Goal: Information Seeking & Learning: Learn about a topic

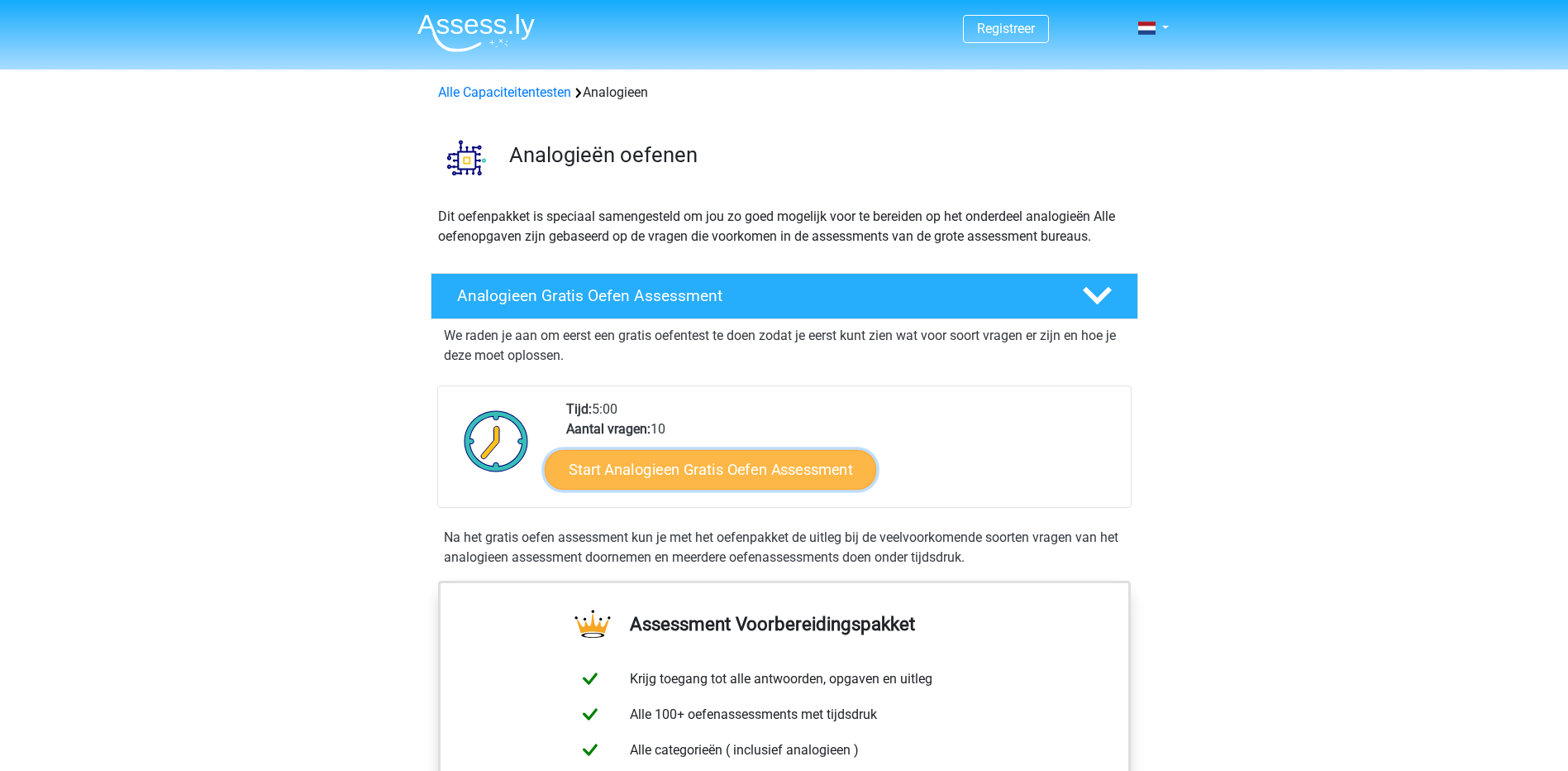
click at [764, 482] on link "Start Analogieen Gratis Oefen Assessment" at bounding box center [710, 469] width 331 height 40
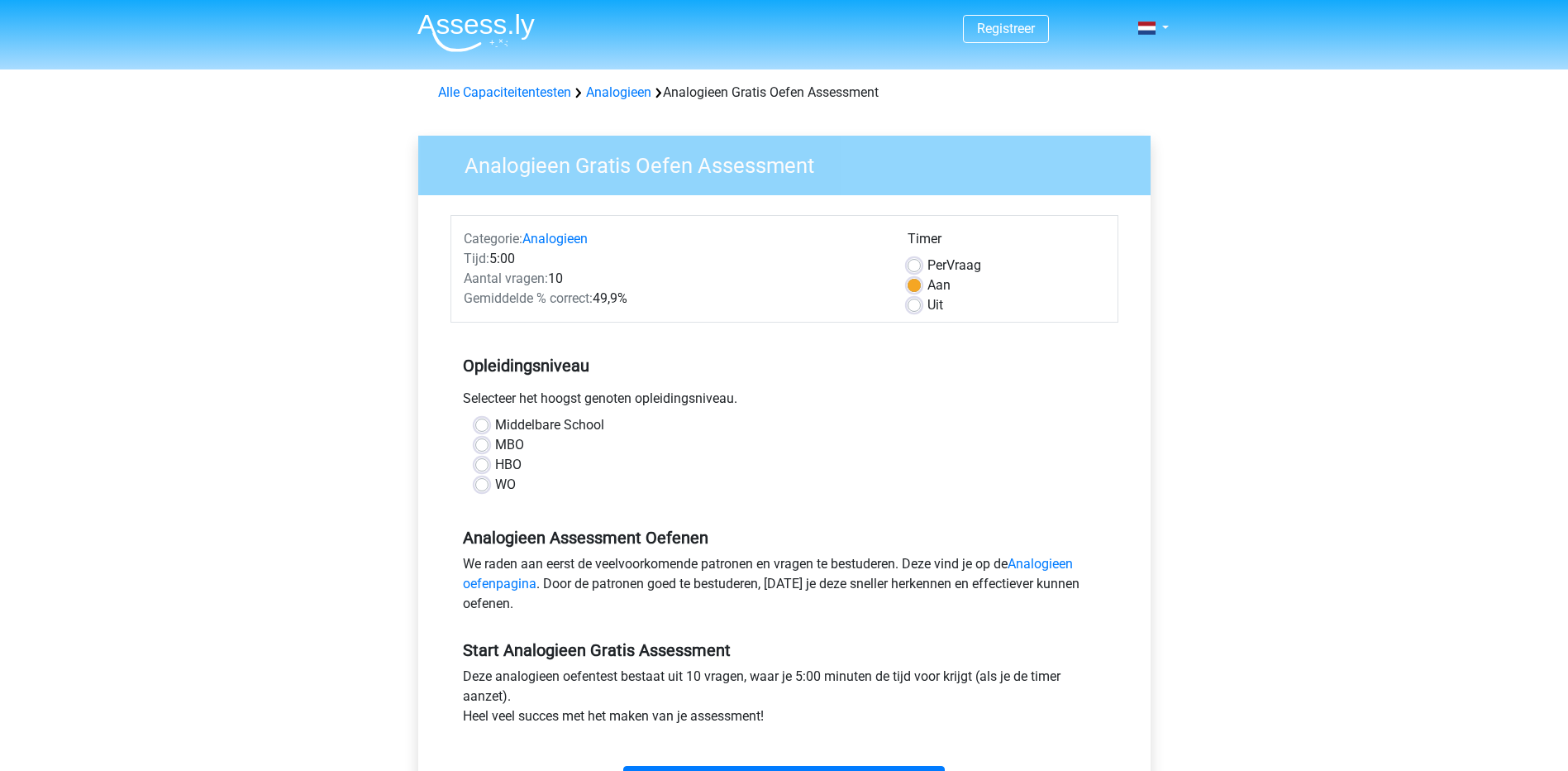
click at [505, 439] on label "MBO" at bounding box center [509, 445] width 29 height 20
click at [489, 439] on input "MBO" at bounding box center [481, 443] width 13 height 16
radio input "true"
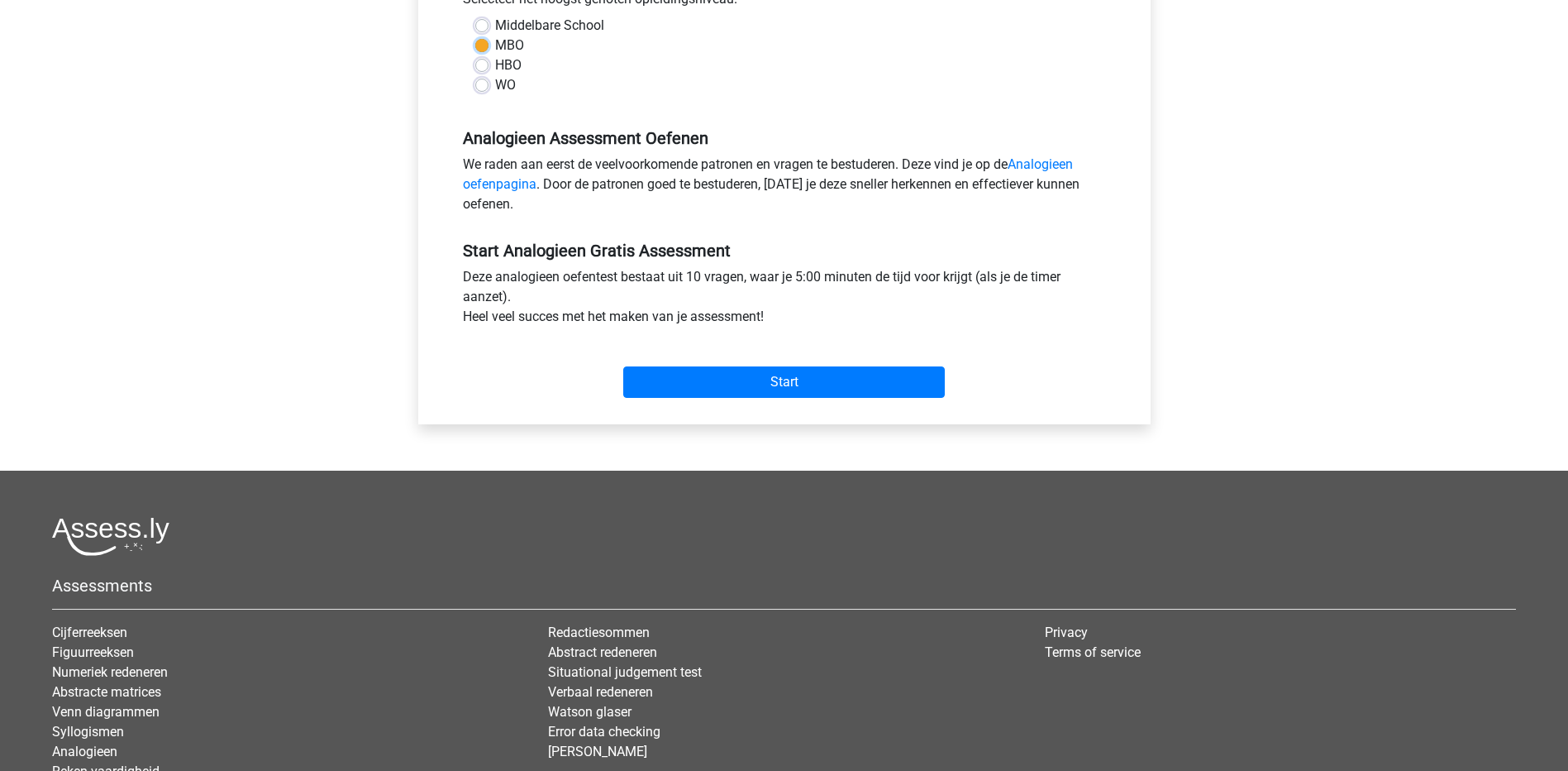
scroll to position [413, 0]
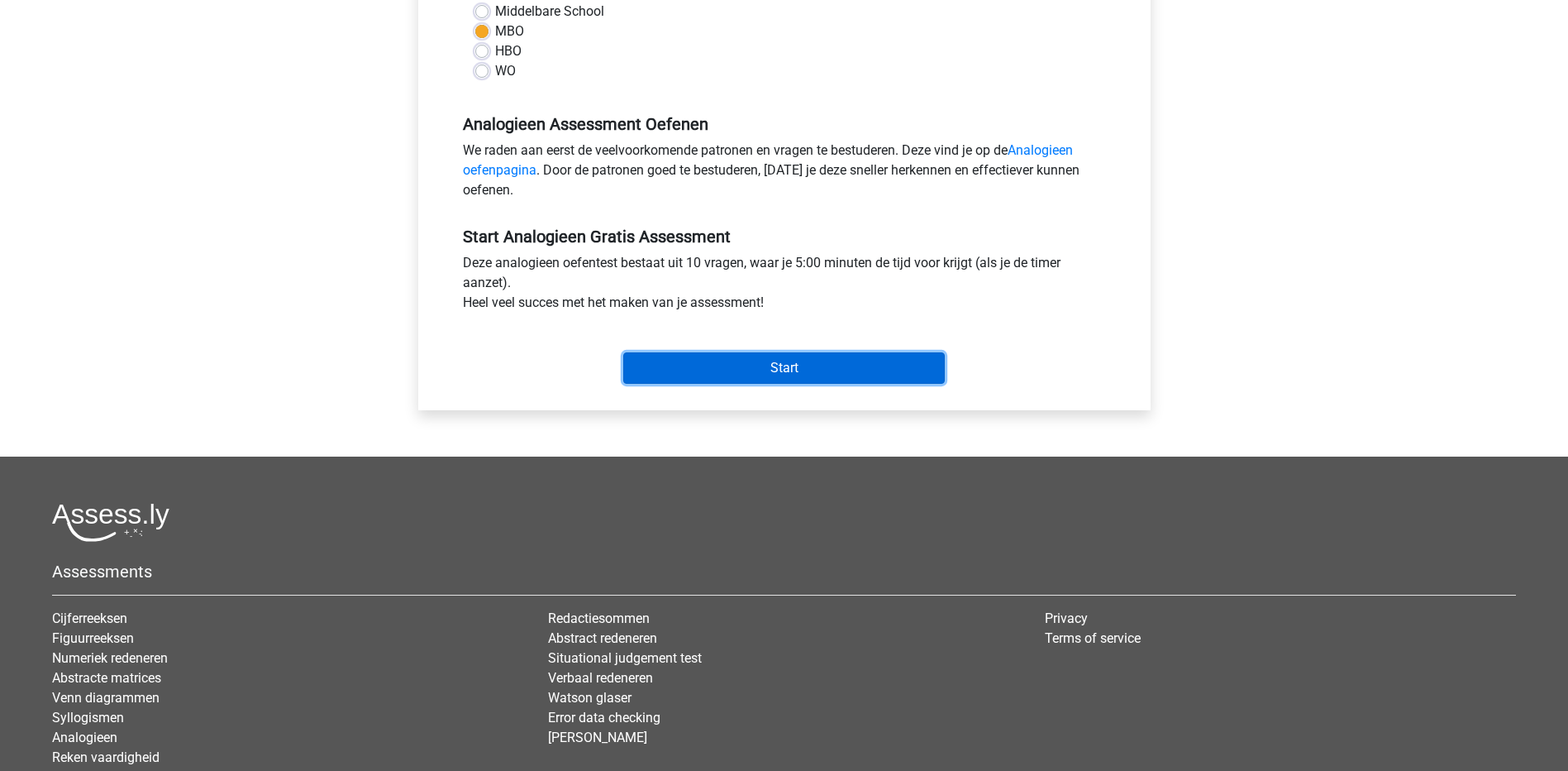
click at [808, 375] on input "Start" at bounding box center [784, 368] width 322 height 31
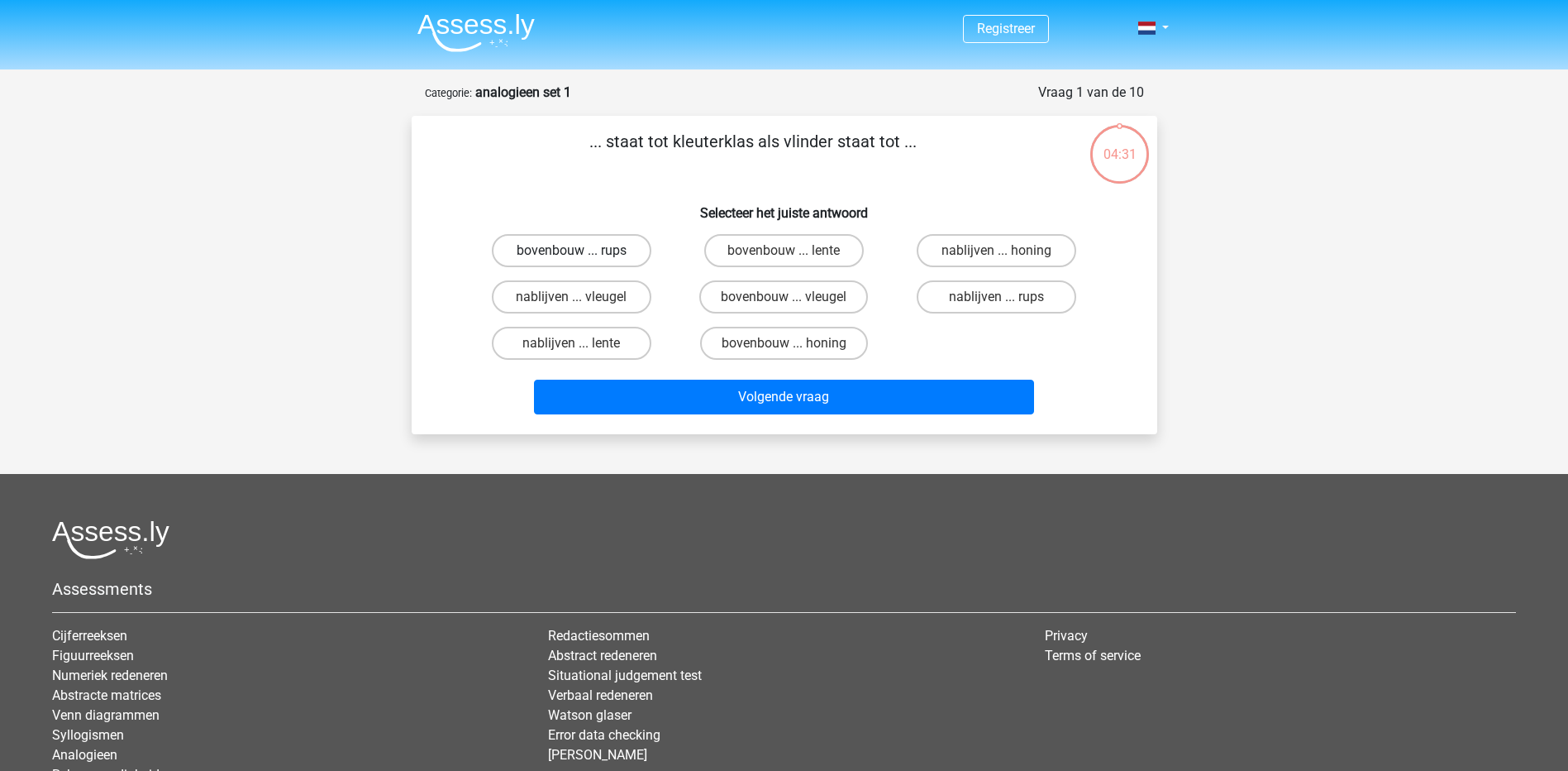
click at [531, 253] on label "bovenbouw ... rups" at bounding box center [572, 250] width 160 height 33
click at [571, 253] on input "bovenbouw ... rups" at bounding box center [577, 256] width 11 height 11
radio input "true"
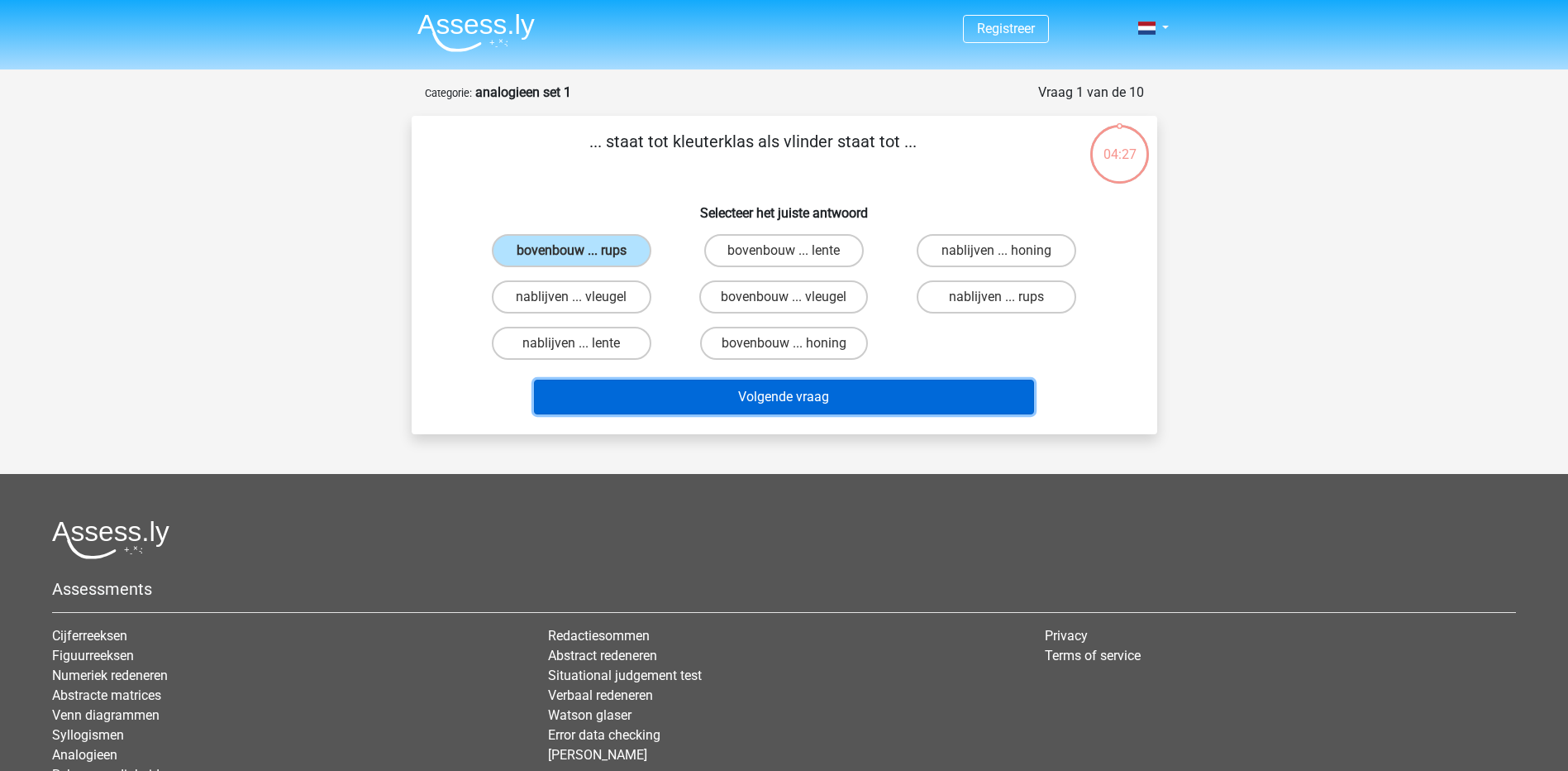
click at [730, 392] on button "Volgende vraag" at bounding box center [784, 397] width 500 height 35
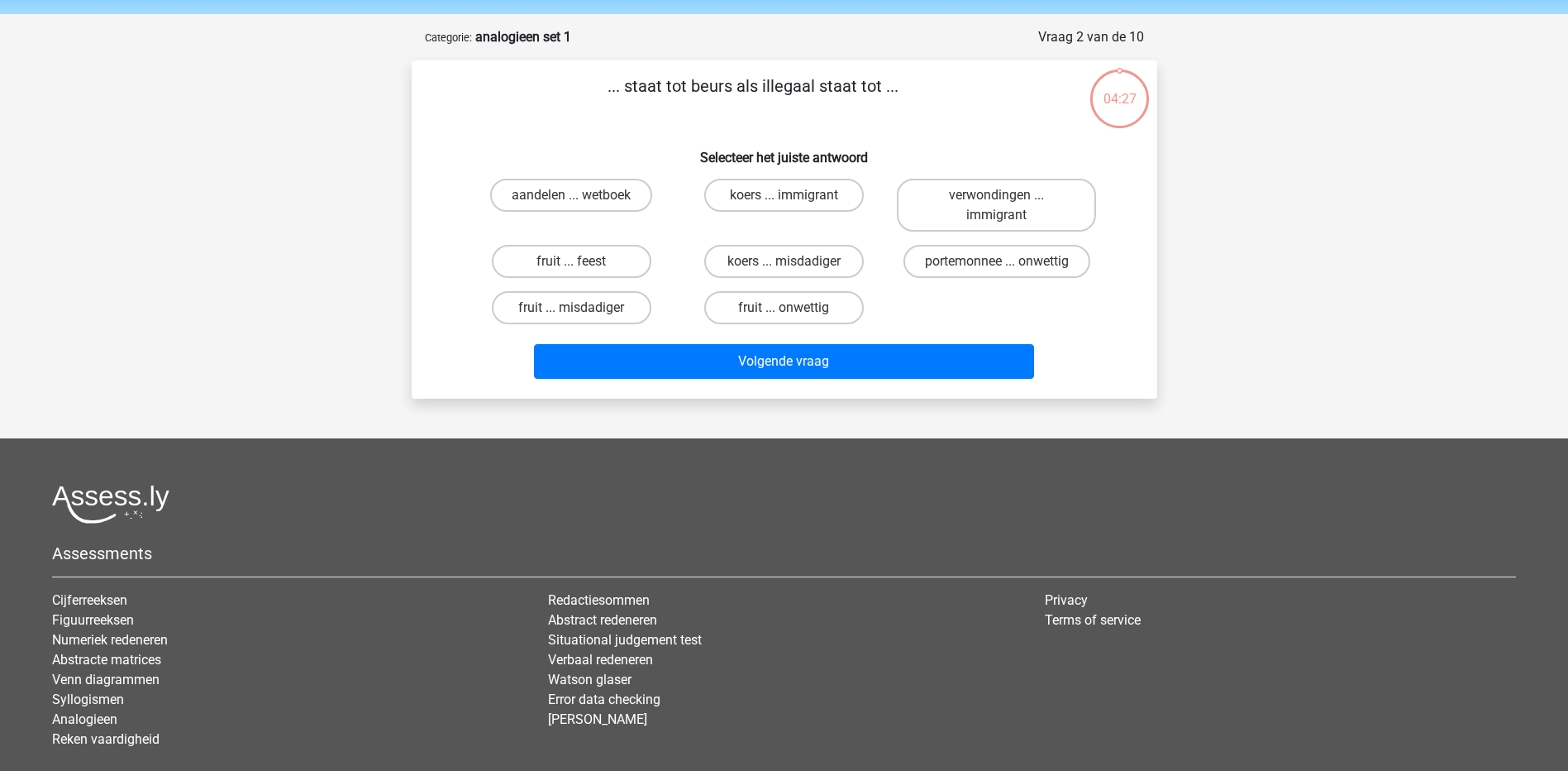
scroll to position [83, 0]
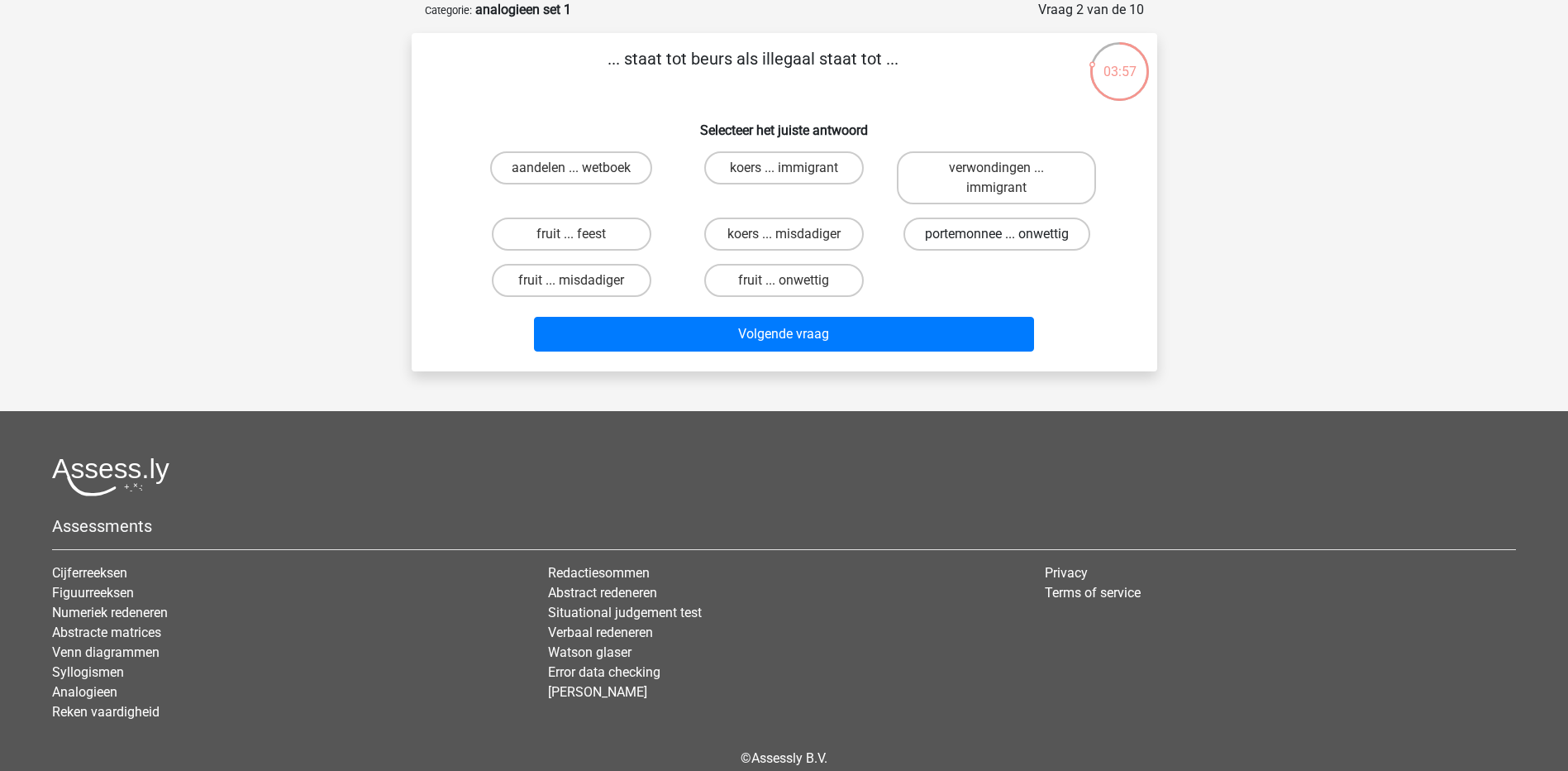
click at [956, 238] on label "portemonnee ... onwettig" at bounding box center [997, 234] width 187 height 33
click at [997, 238] on input "portemonnee ... onwettig" at bounding box center [1002, 239] width 11 height 11
radio input "true"
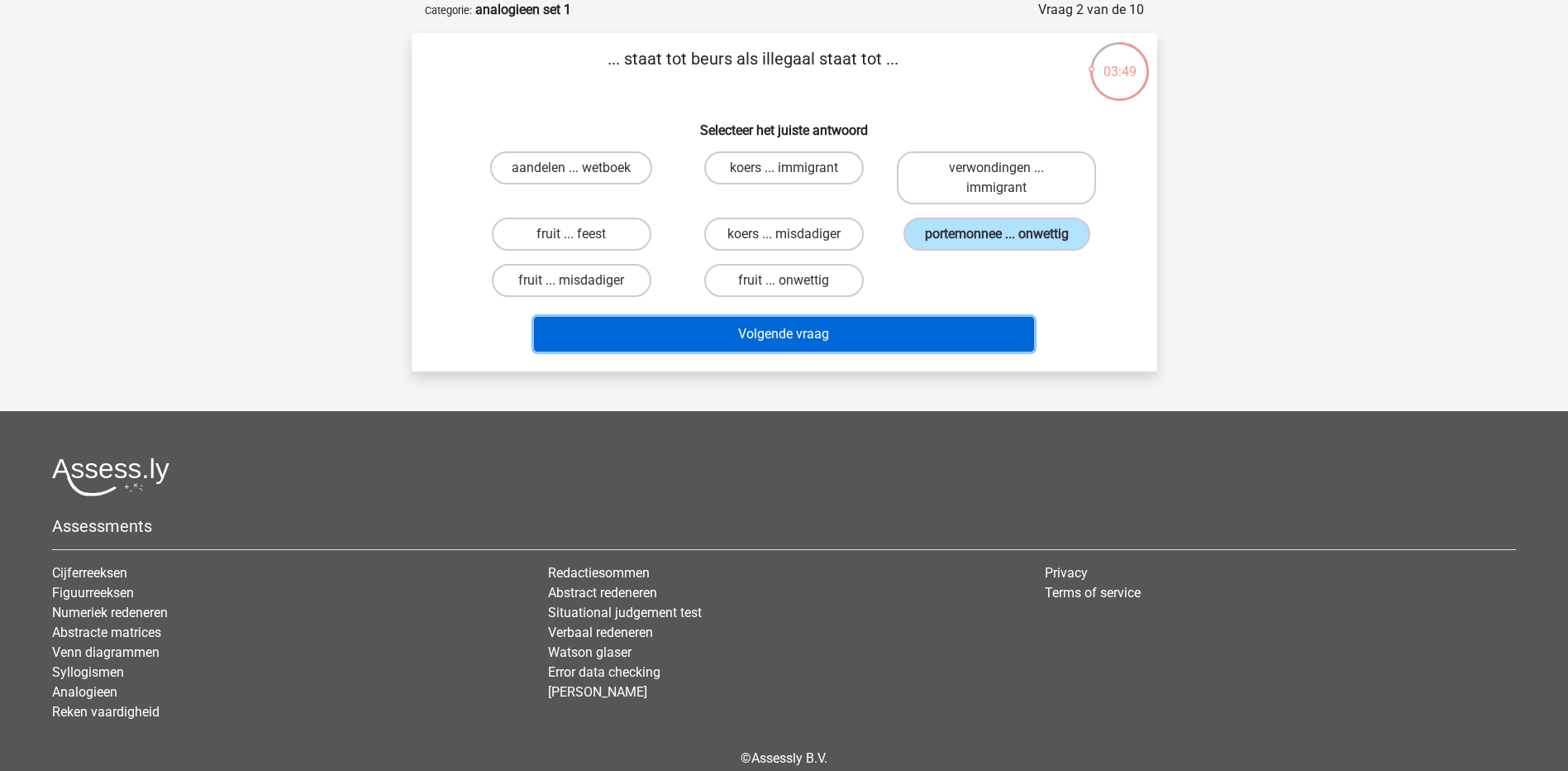
click at [788, 333] on button "Volgende vraag" at bounding box center [784, 334] width 500 height 35
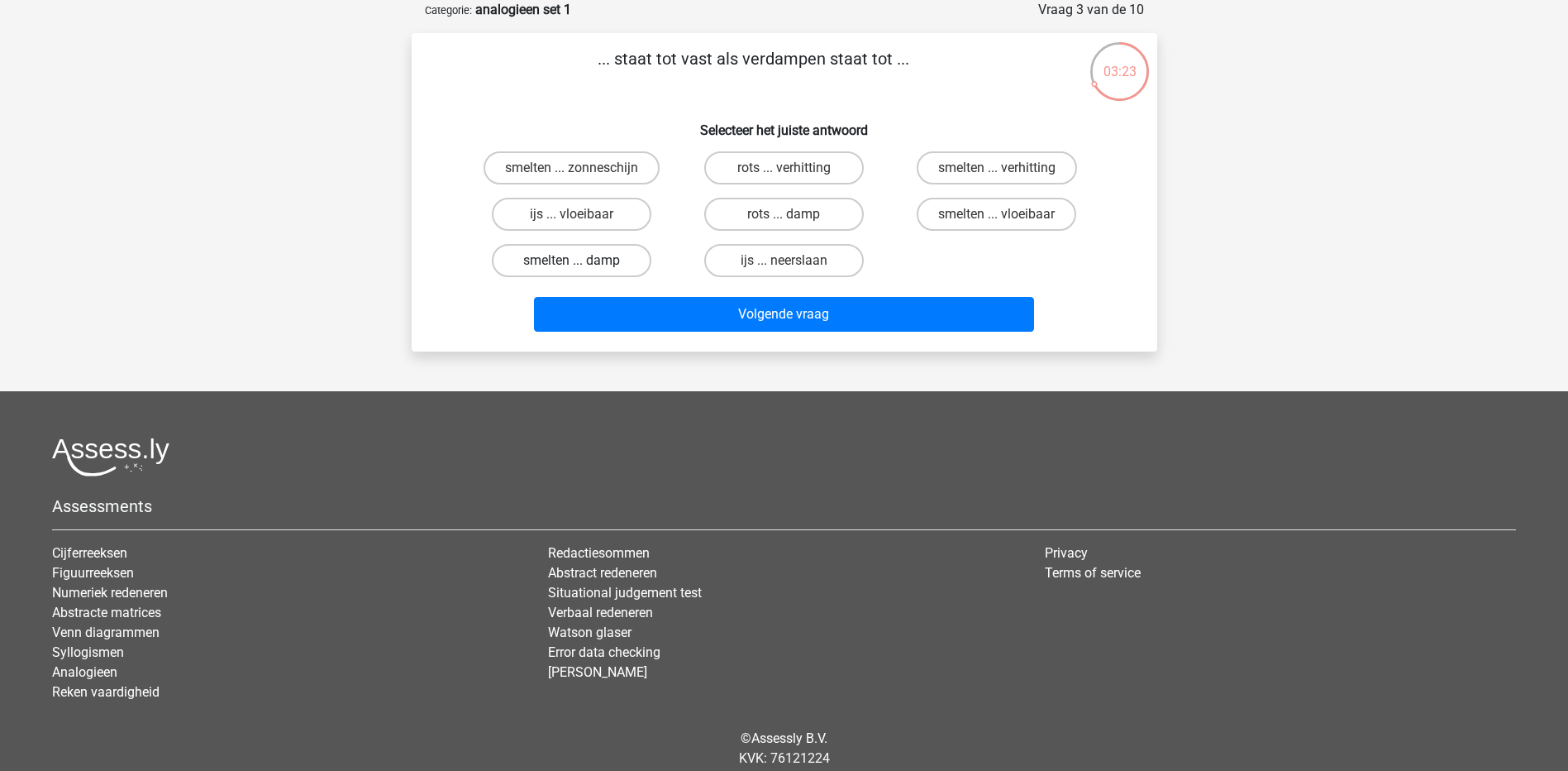
click at [594, 262] on label "smelten ... damp" at bounding box center [572, 261] width 160 height 33
click at [582, 262] on input "smelten ... damp" at bounding box center [577, 266] width 11 height 11
radio input "true"
click at [590, 217] on label "ijs ... vloeibaar" at bounding box center [572, 214] width 160 height 33
click at [582, 217] on input "ijs ... vloeibaar" at bounding box center [577, 219] width 11 height 11
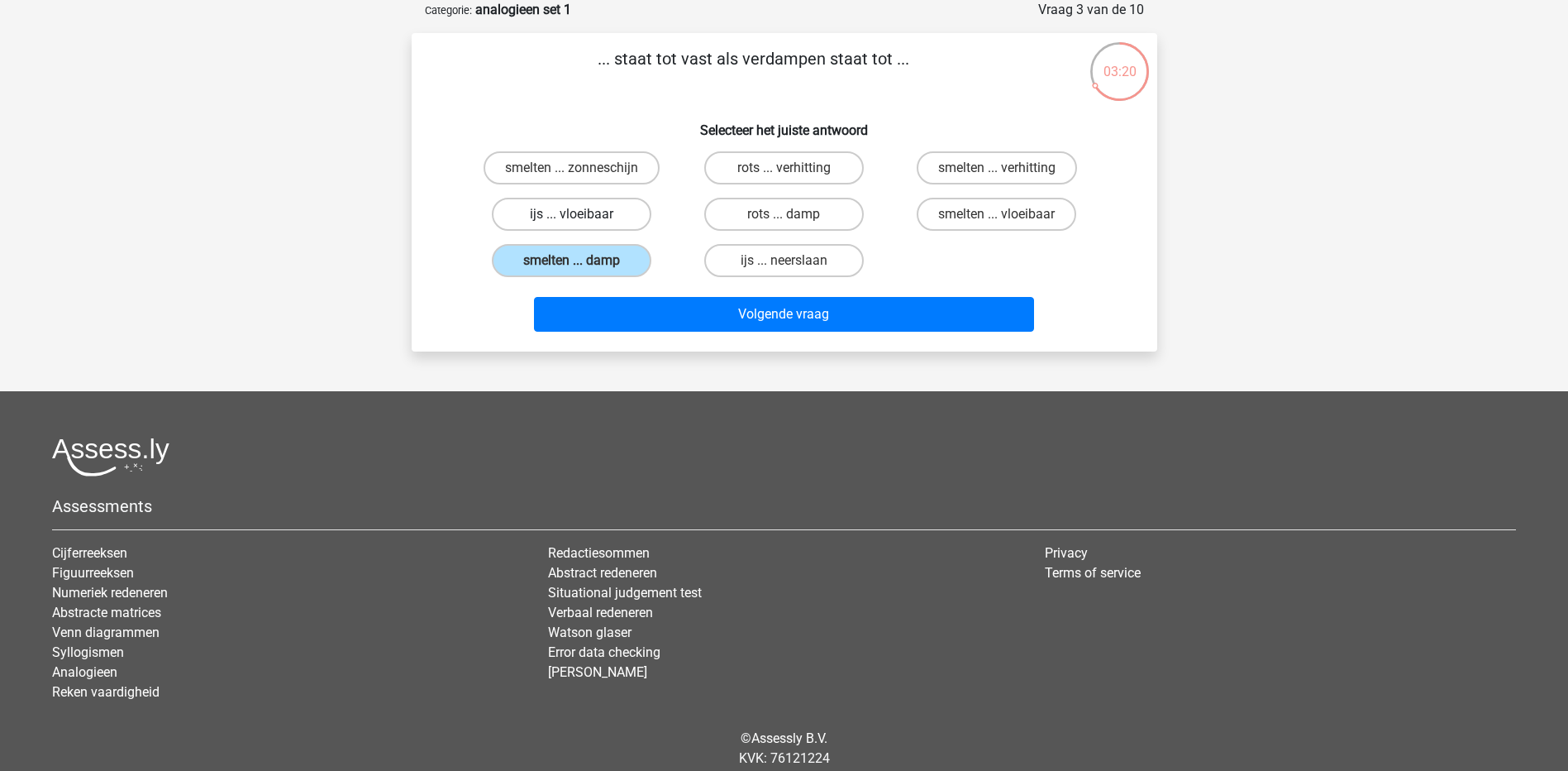
radio input "true"
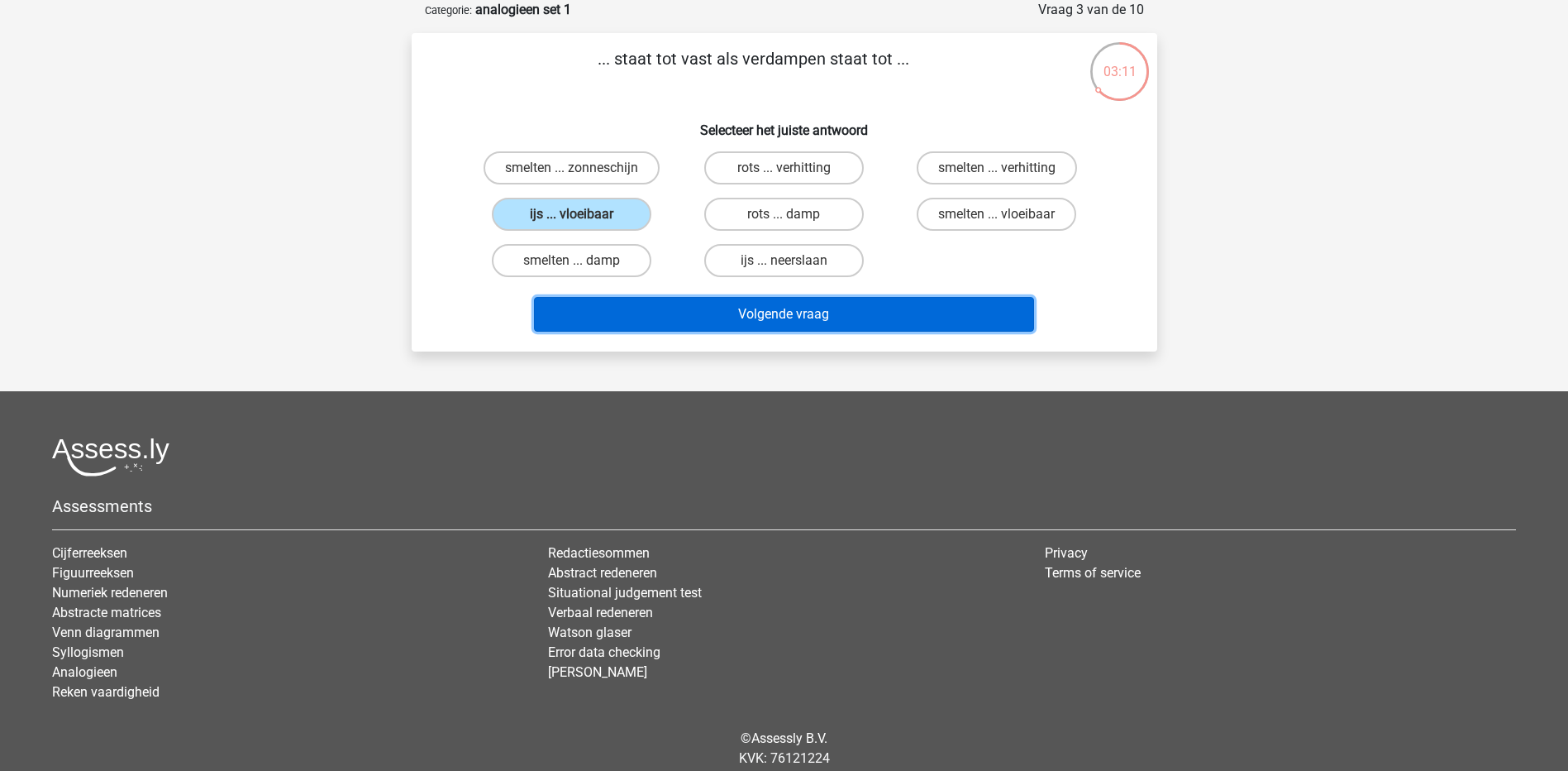
click at [807, 306] on button "Volgende vraag" at bounding box center [784, 314] width 500 height 35
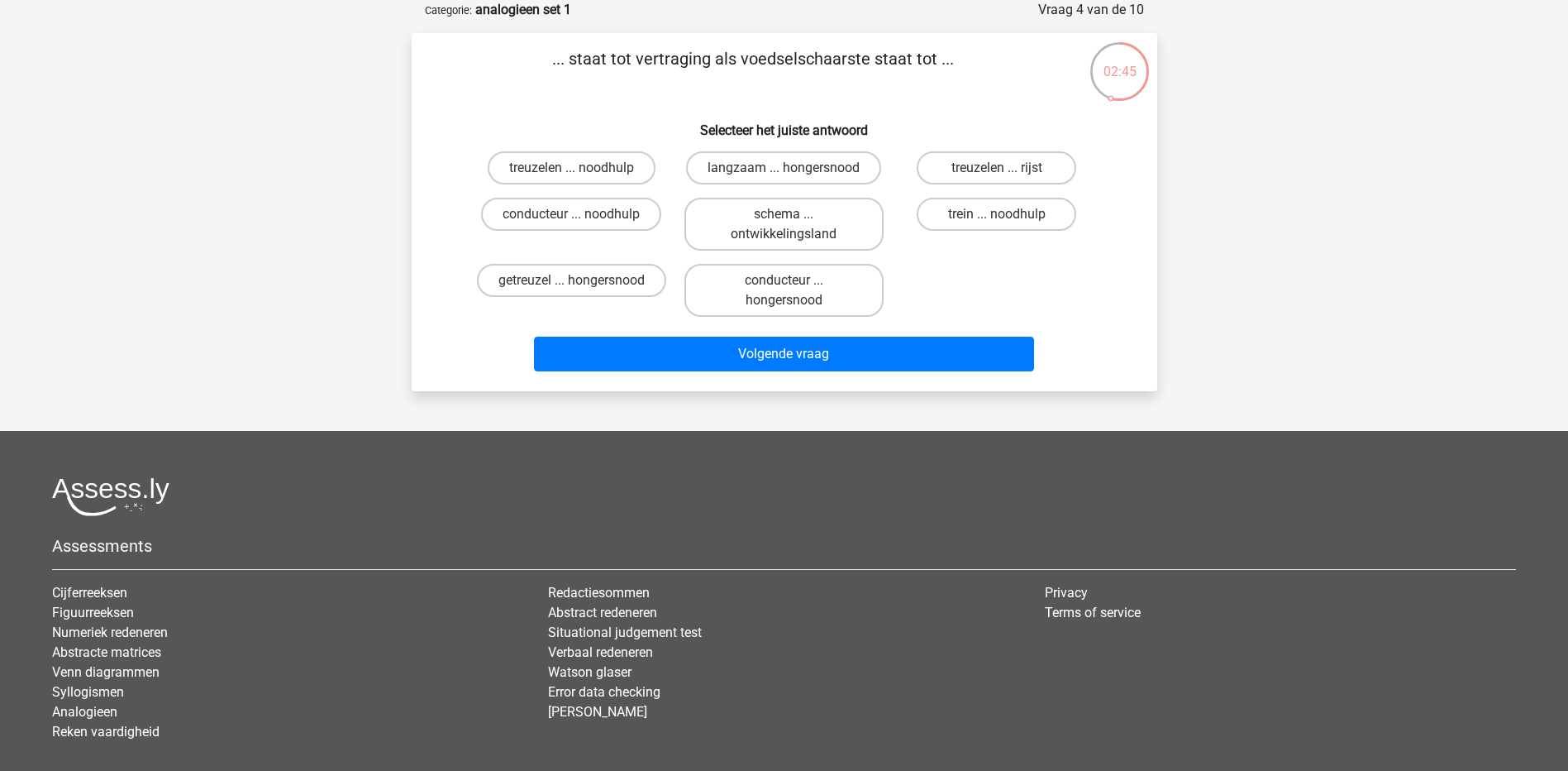
click at [792, 172] on input "langzaam ... hongersnood" at bounding box center [789, 173] width 11 height 11
radio input "true"
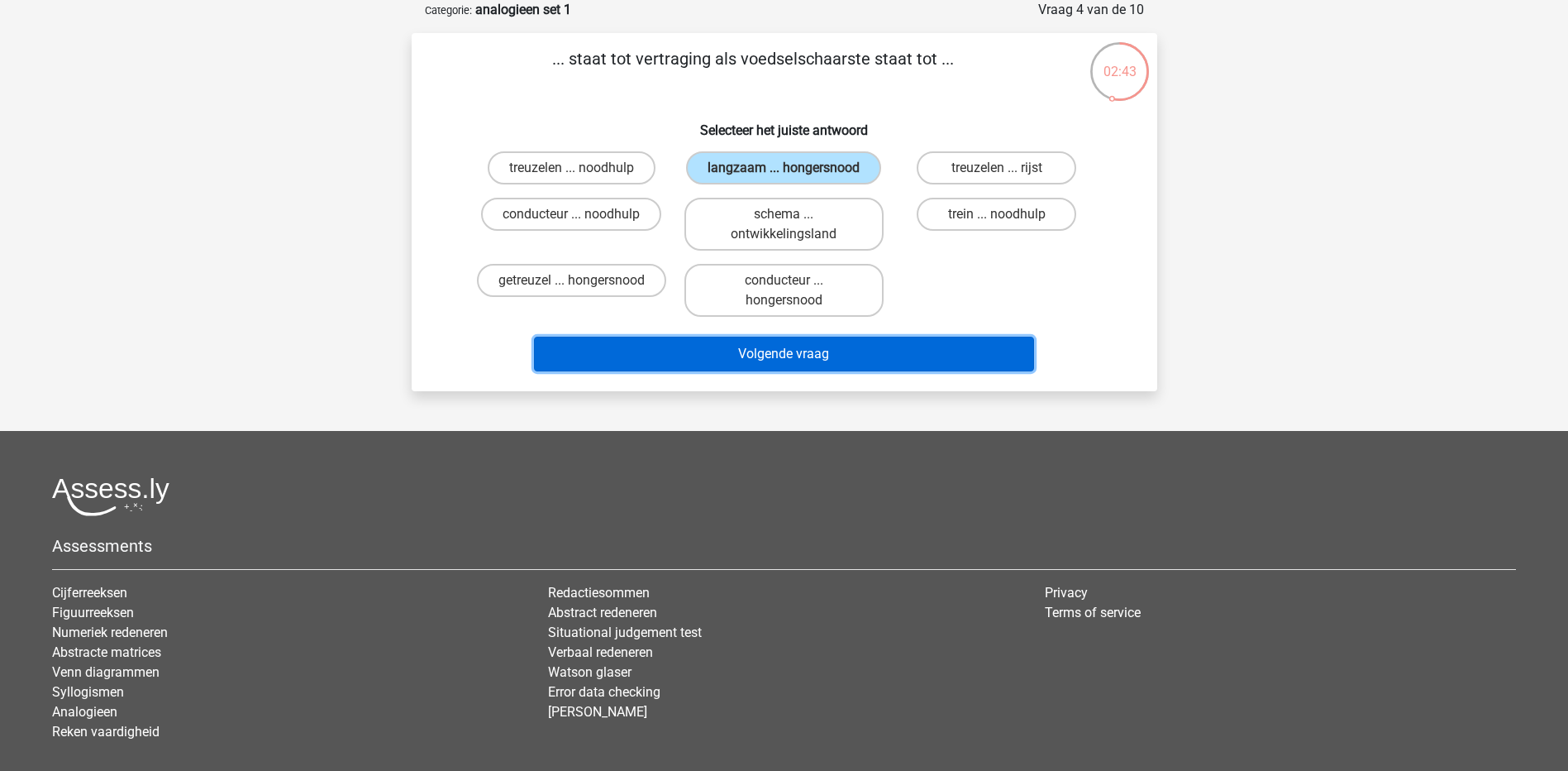
click at [848, 349] on button "Volgende vraag" at bounding box center [784, 354] width 500 height 35
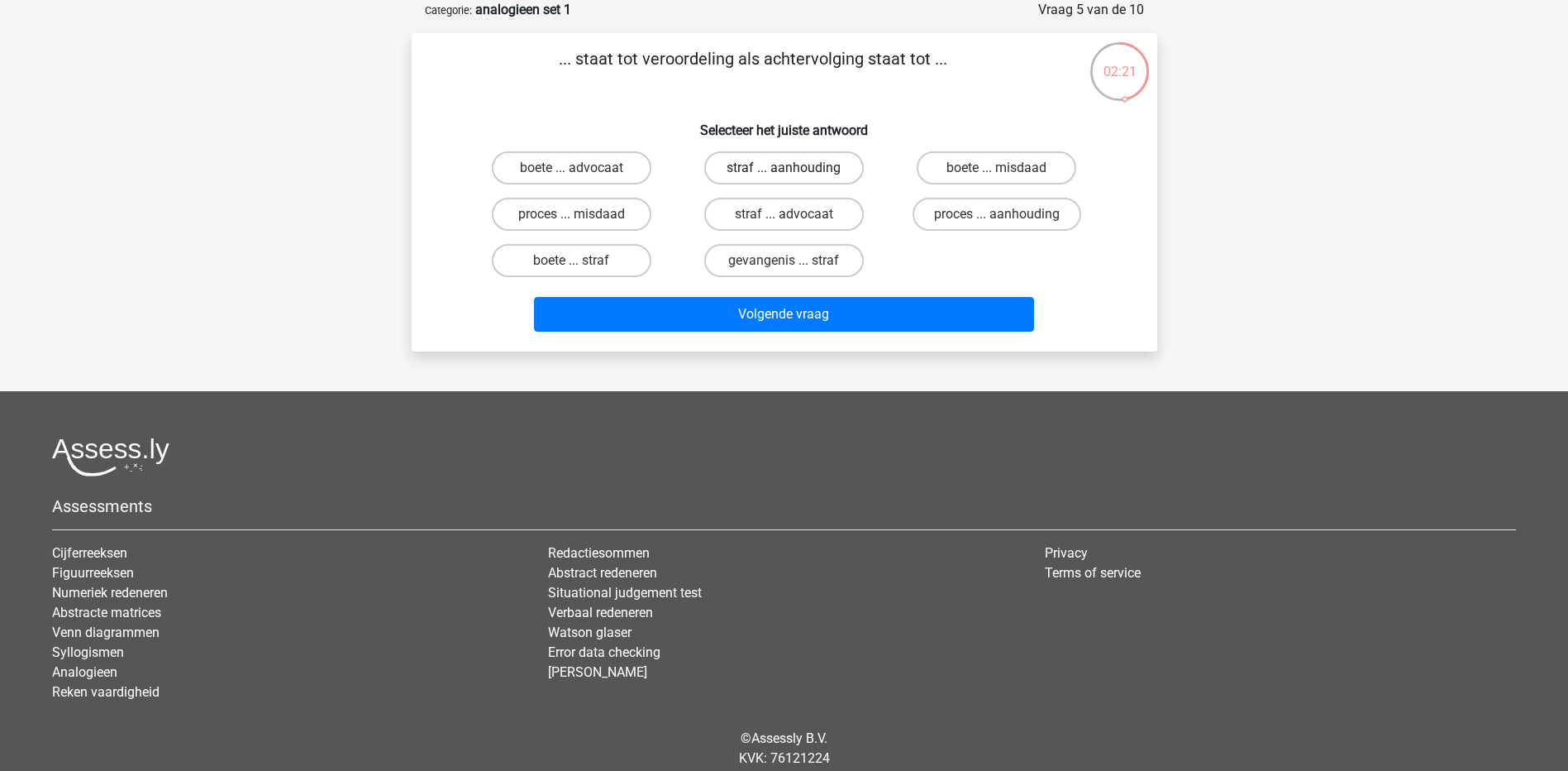
click at [757, 177] on label "straf ... aanhouding" at bounding box center [784, 167] width 160 height 33
click at [784, 177] on input "straf ... aanhouding" at bounding box center [789, 173] width 11 height 11
radio input "true"
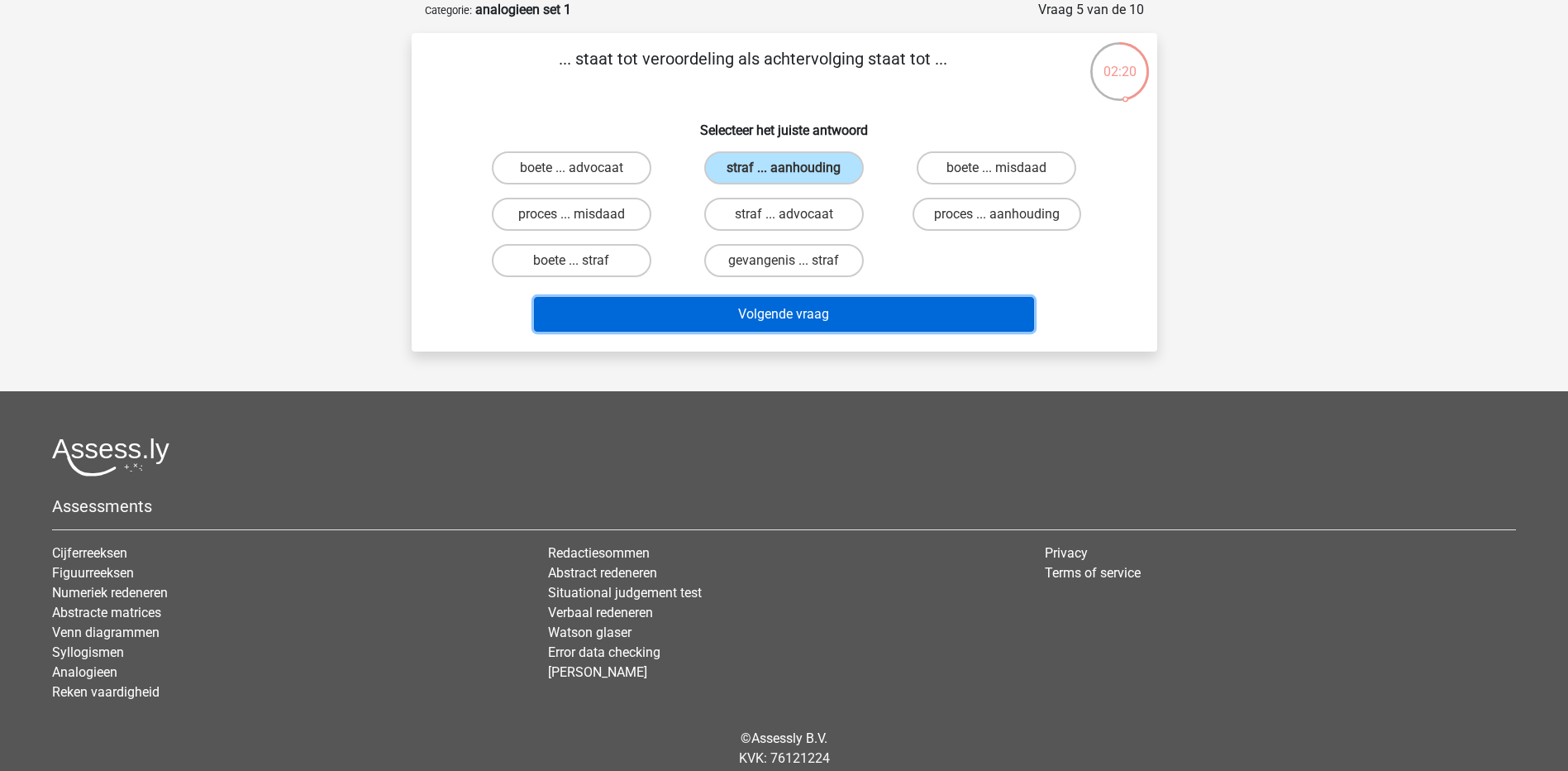
click at [806, 317] on button "Volgende vraag" at bounding box center [784, 314] width 500 height 35
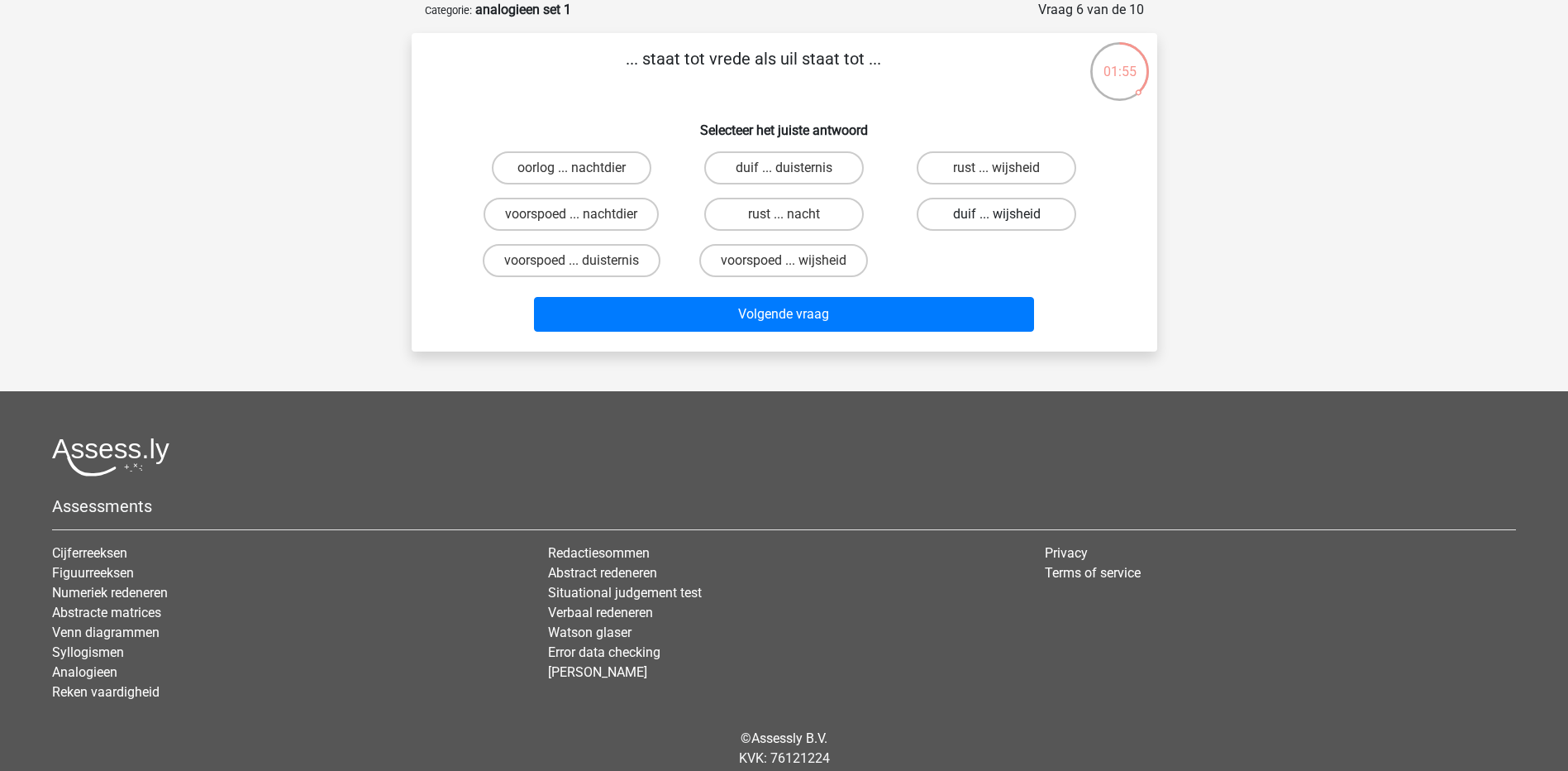
click at [1027, 217] on label "duif ... wijsheid" at bounding box center [997, 214] width 160 height 33
click at [1008, 217] on input "duif ... wijsheid" at bounding box center [1002, 219] width 11 height 11
radio input "true"
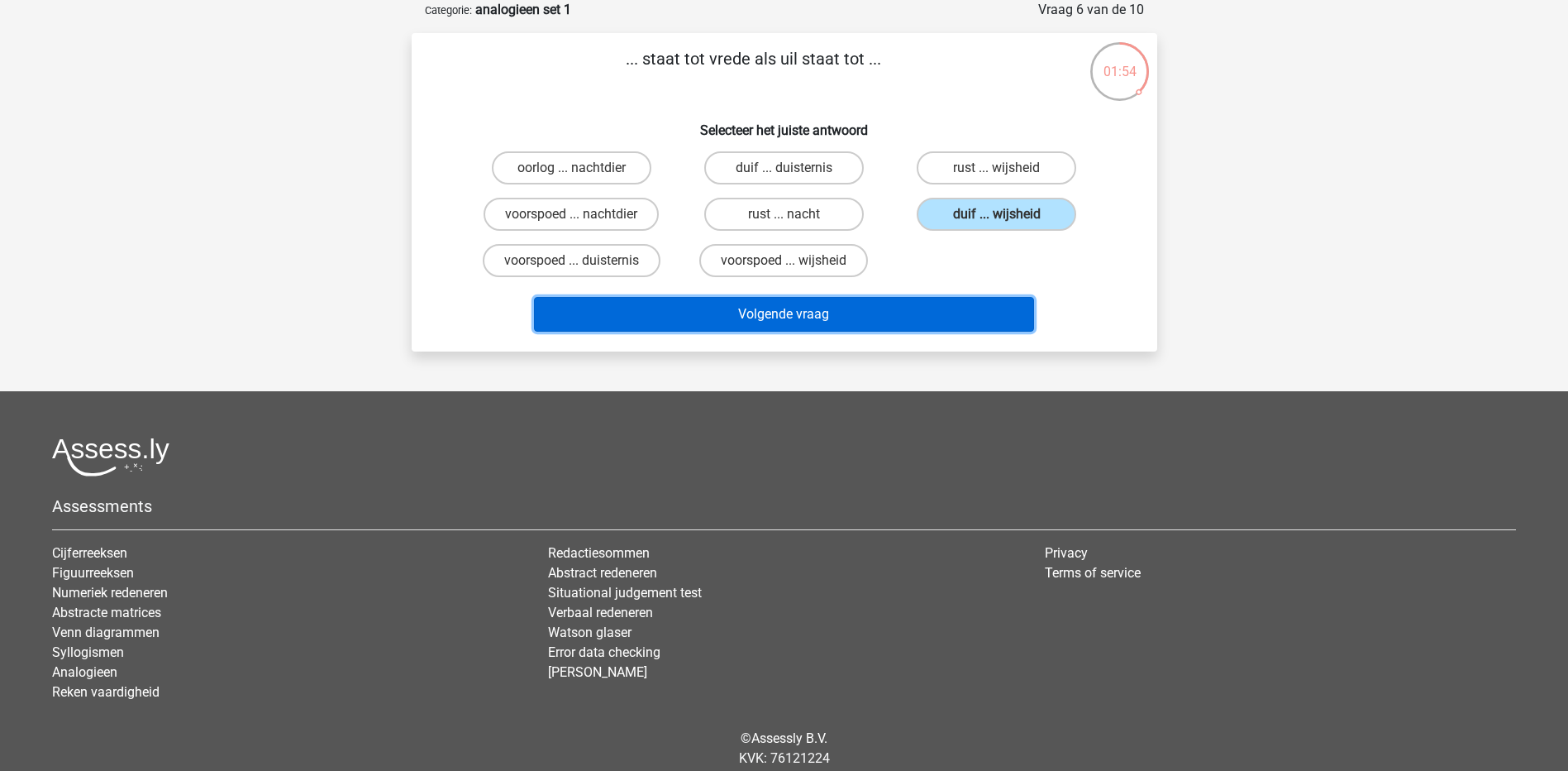
click at [925, 318] on button "Volgende vraag" at bounding box center [784, 314] width 500 height 35
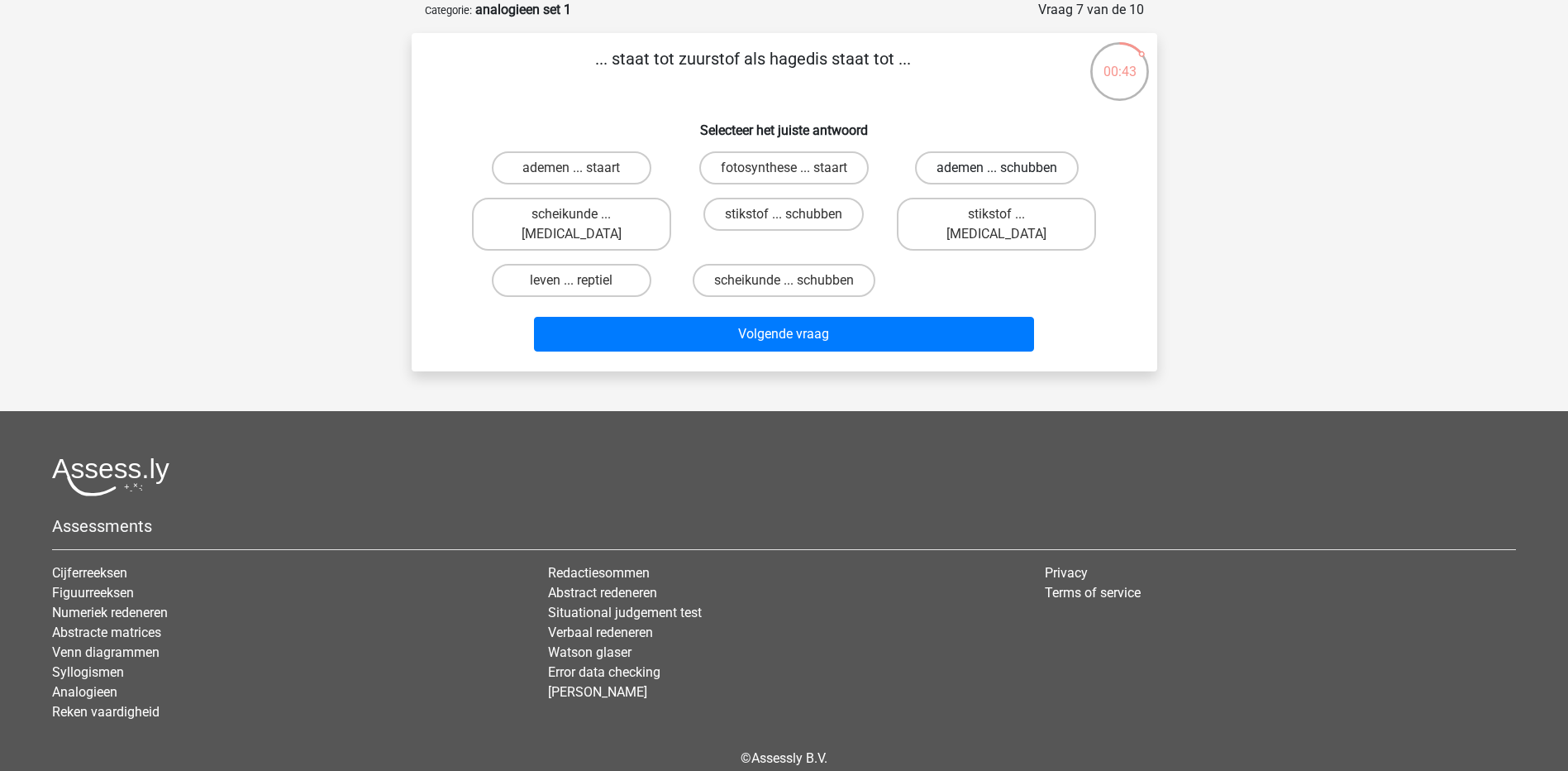
click at [1025, 169] on label "ademen ... schubben" at bounding box center [997, 167] width 163 height 33
click at [1008, 169] on input "ademen ... schubben" at bounding box center [1002, 173] width 11 height 11
radio input "true"
click at [609, 175] on label "ademen ... staart" at bounding box center [572, 167] width 160 height 33
click at [582, 175] on input "ademen ... staart" at bounding box center [577, 173] width 11 height 11
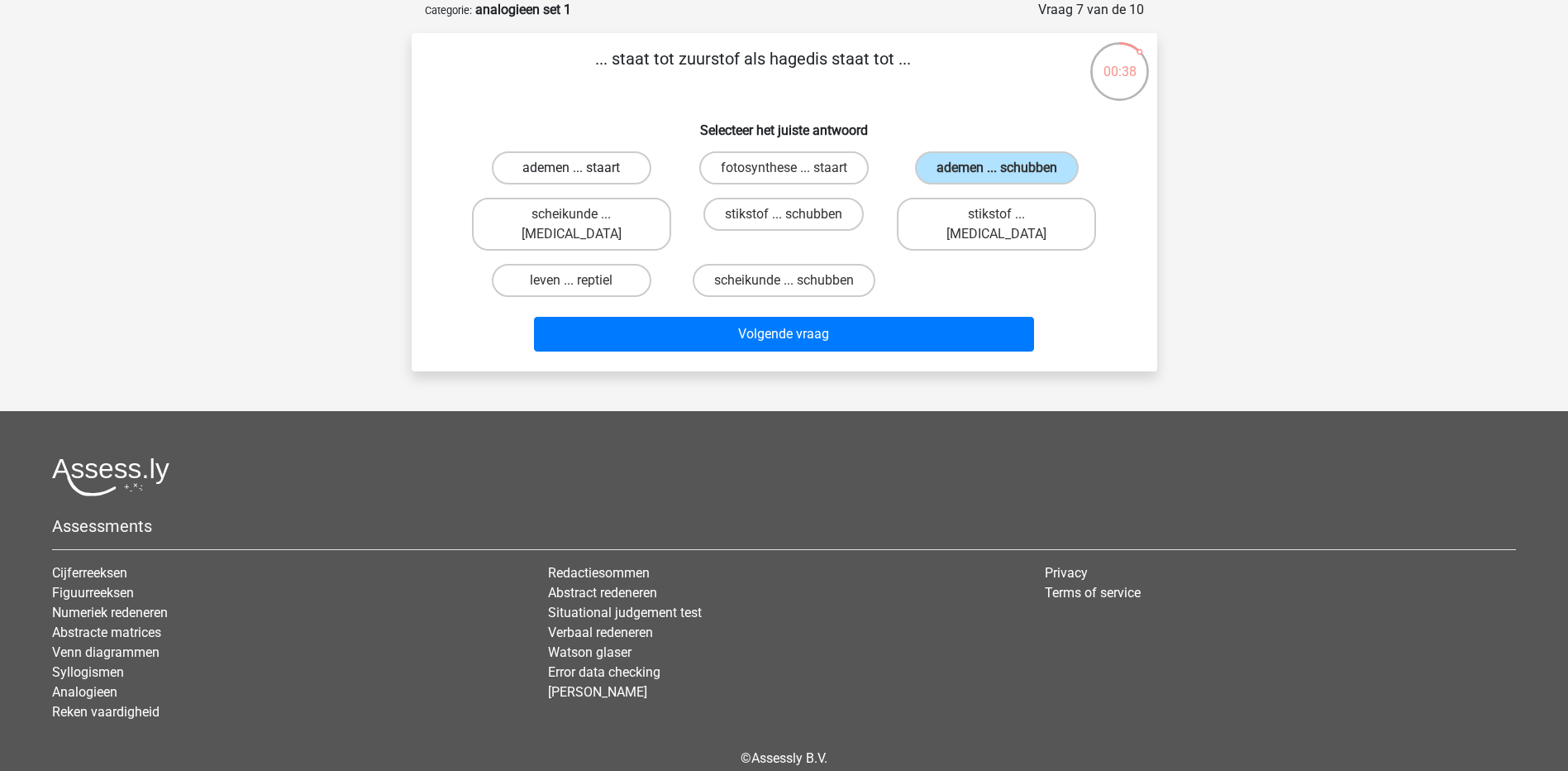
radio input "true"
click at [622, 208] on label "scheikunde ... [MEDICAL_DATA]" at bounding box center [572, 224] width 199 height 53
click at [582, 214] on input "scheikunde ... [MEDICAL_DATA]" at bounding box center [577, 219] width 11 height 11
radio input "true"
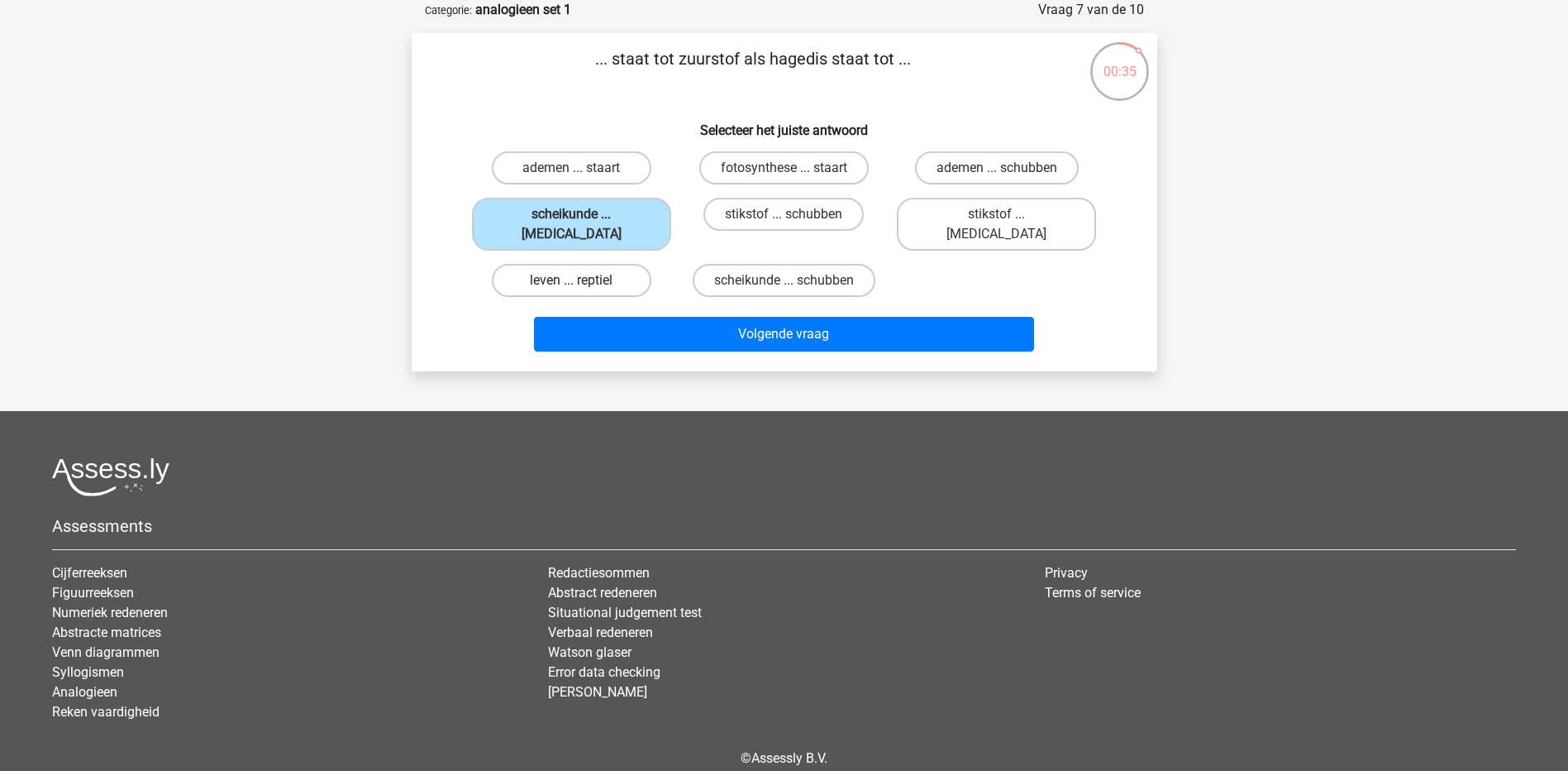
drag, startPoint x: 603, startPoint y: 255, endPoint x: 611, endPoint y: 267, distance: 14.4
click at [603, 264] on label "leven ... reptiel" at bounding box center [572, 280] width 160 height 33
click at [582, 280] on input "leven ... reptiel" at bounding box center [577, 286] width 11 height 11
radio input "true"
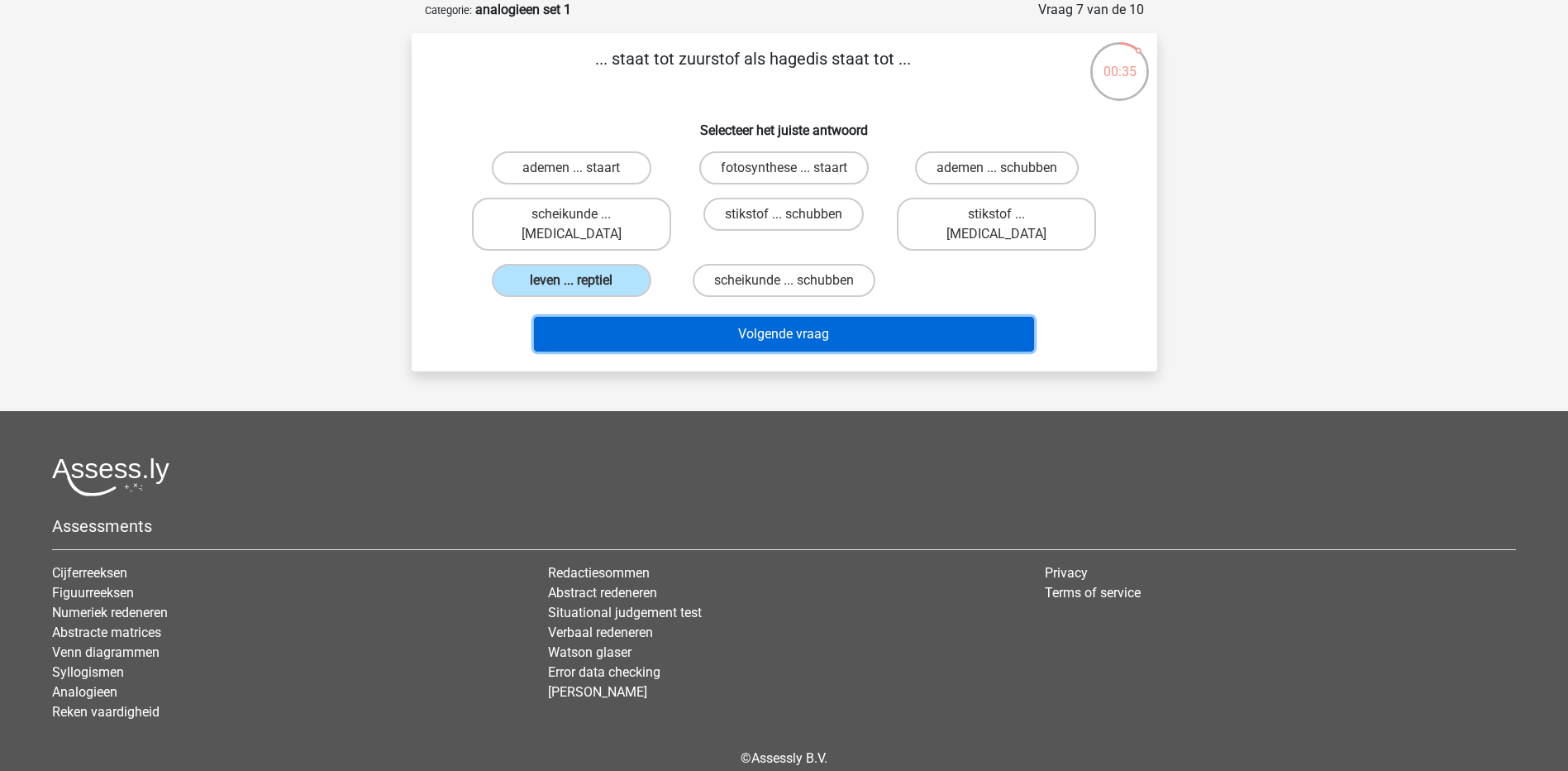
click at [735, 317] on button "Volgende vraag" at bounding box center [784, 334] width 500 height 35
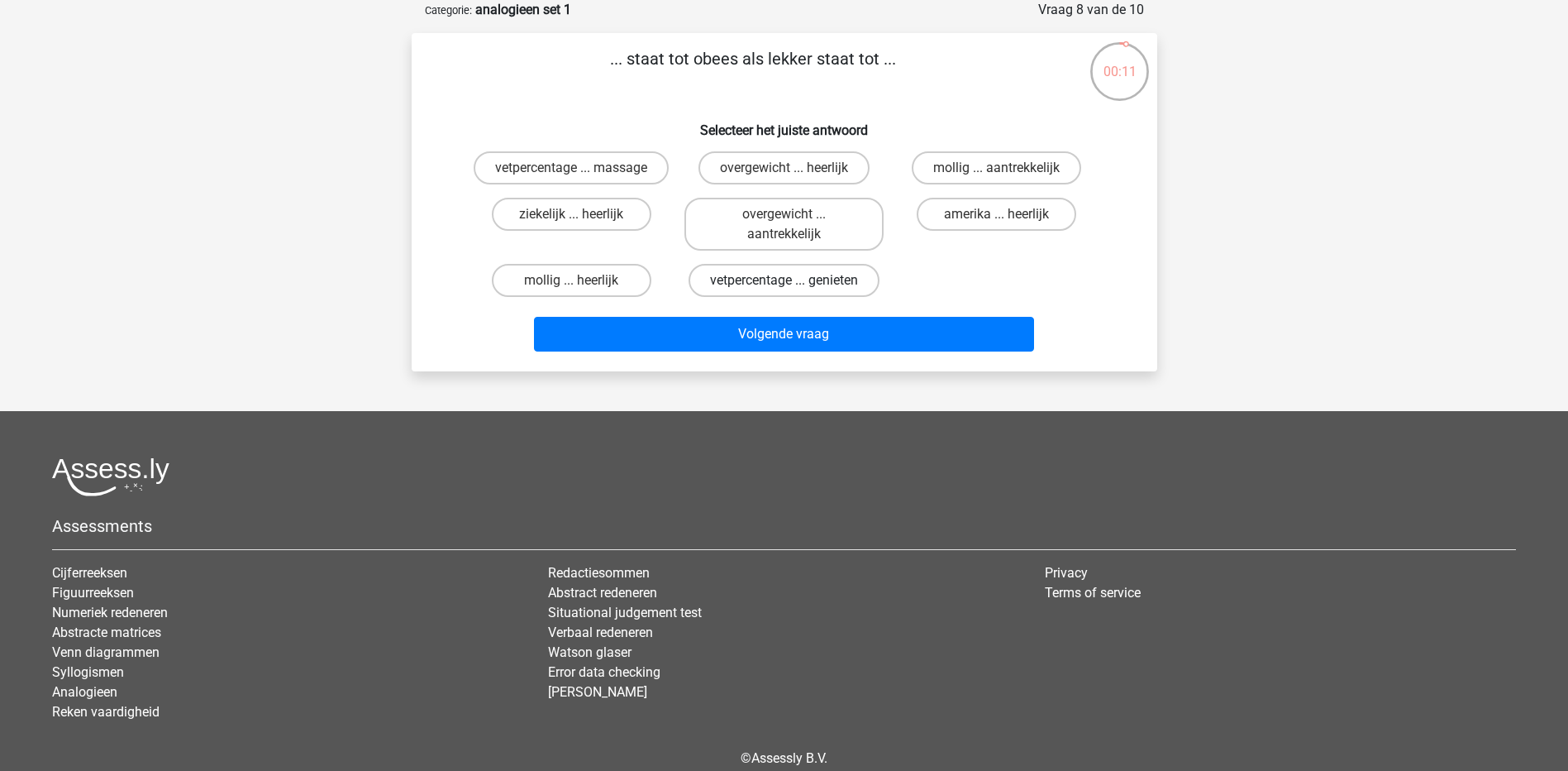
click at [865, 287] on label "vetpercentage ... genieten" at bounding box center [784, 280] width 191 height 33
click at [795, 287] on input "vetpercentage ... genieten" at bounding box center [789, 286] width 11 height 11
radio input "true"
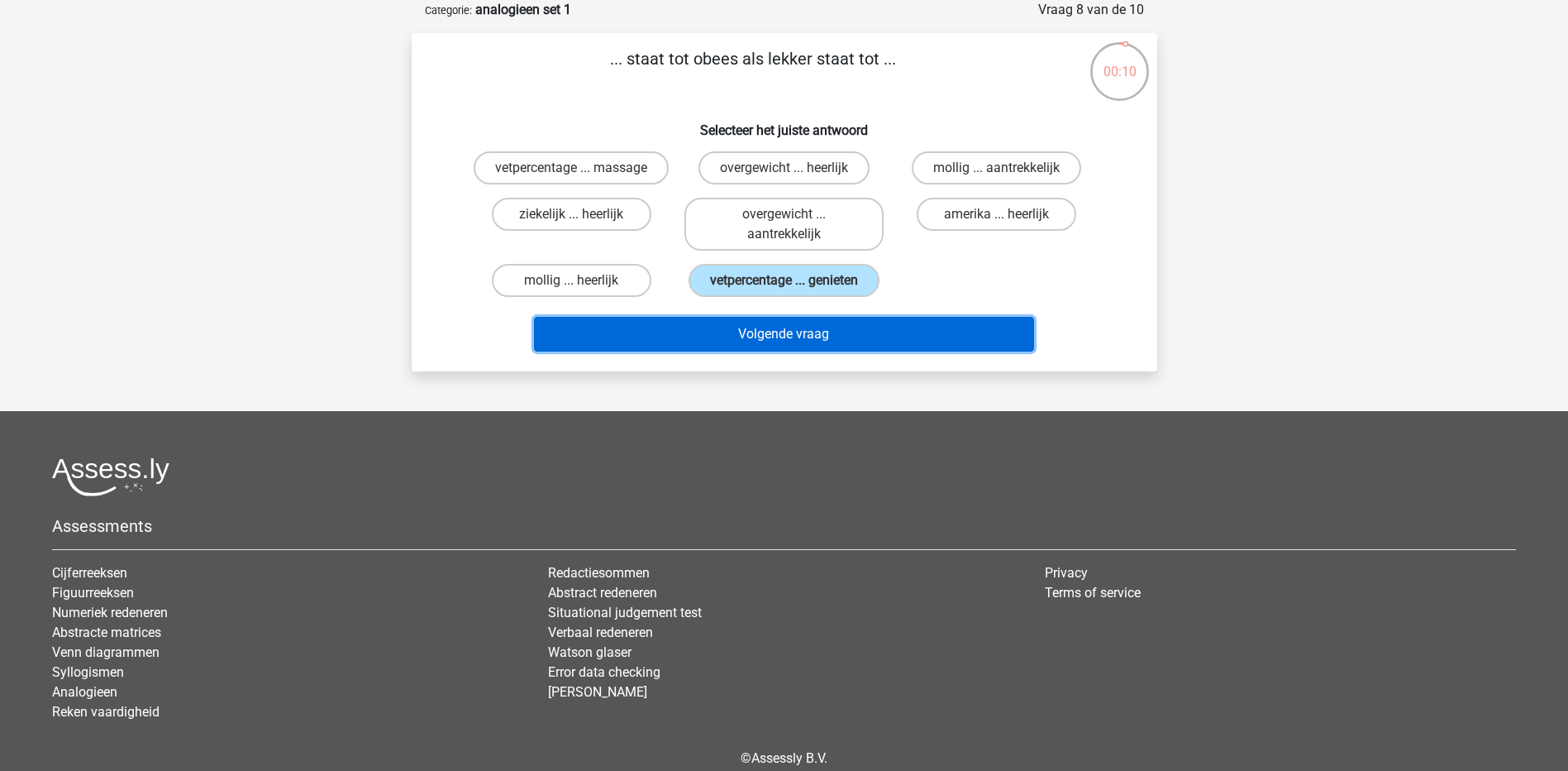
click at [868, 329] on button "Volgende vraag" at bounding box center [784, 334] width 500 height 35
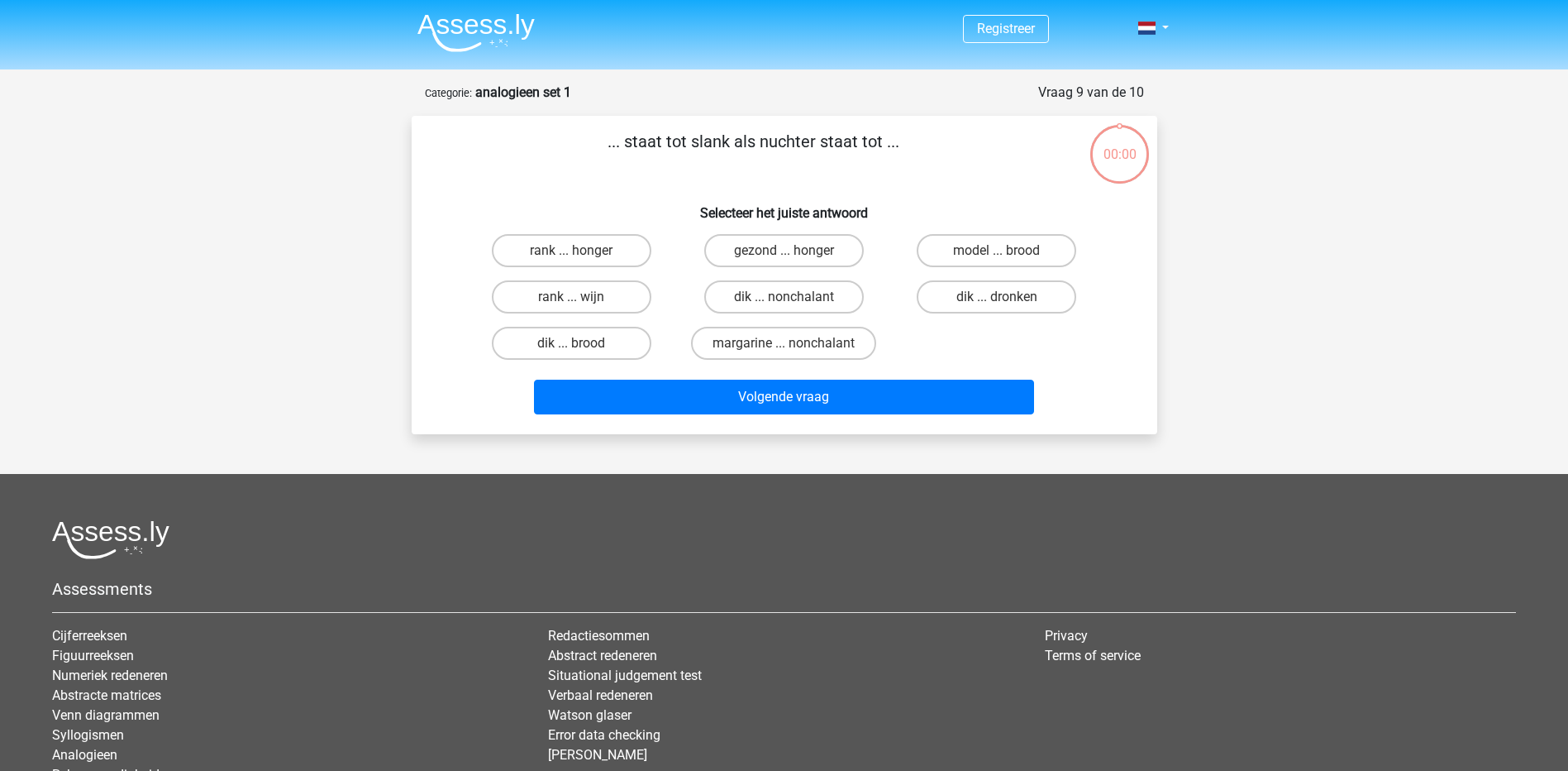
scroll to position [83, 0]
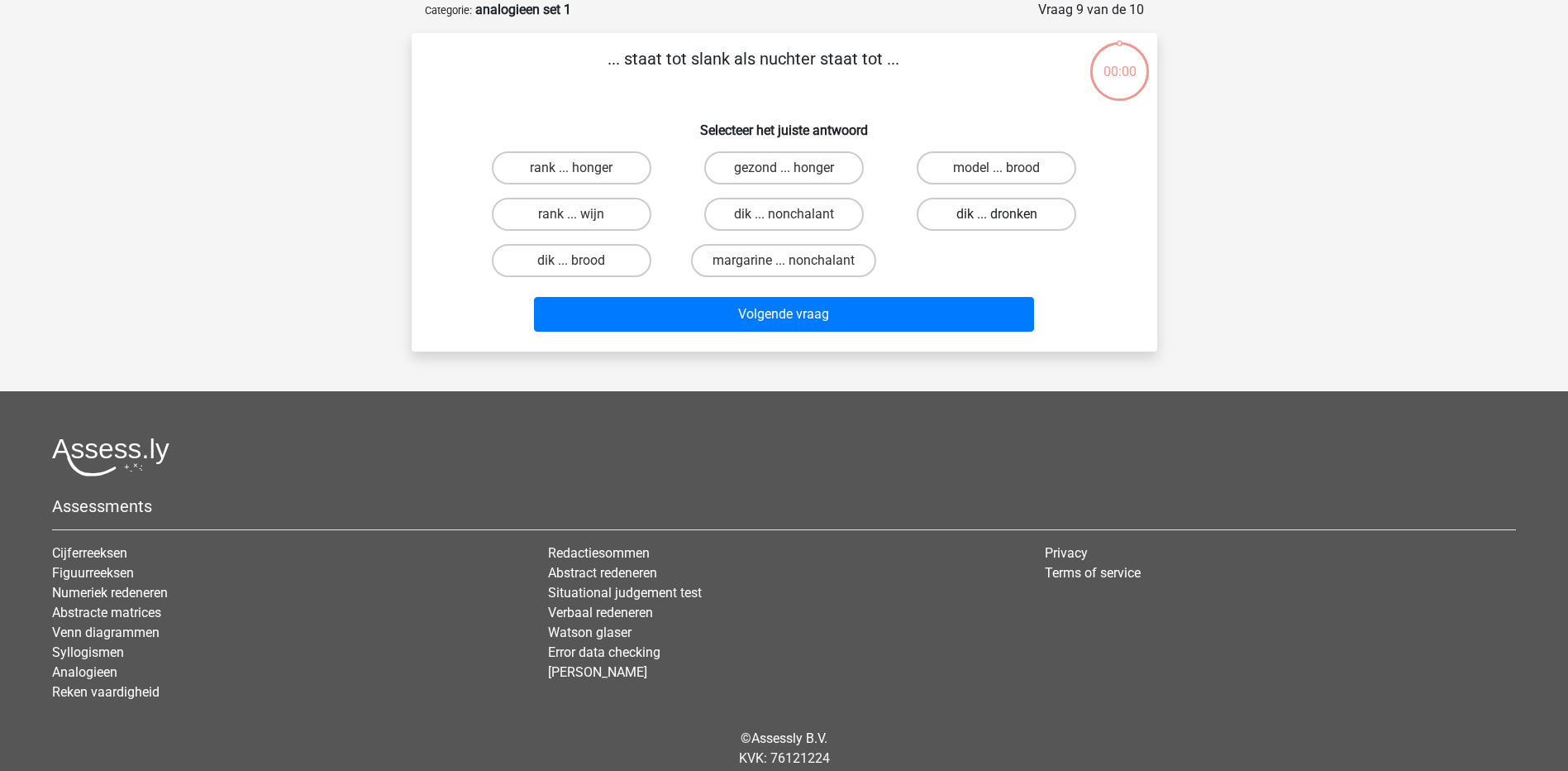
click at [988, 213] on label "dik ... dronken" at bounding box center [997, 214] width 160 height 33
click at [997, 214] on input "dik ... dronken" at bounding box center [1002, 219] width 11 height 11
radio input "true"
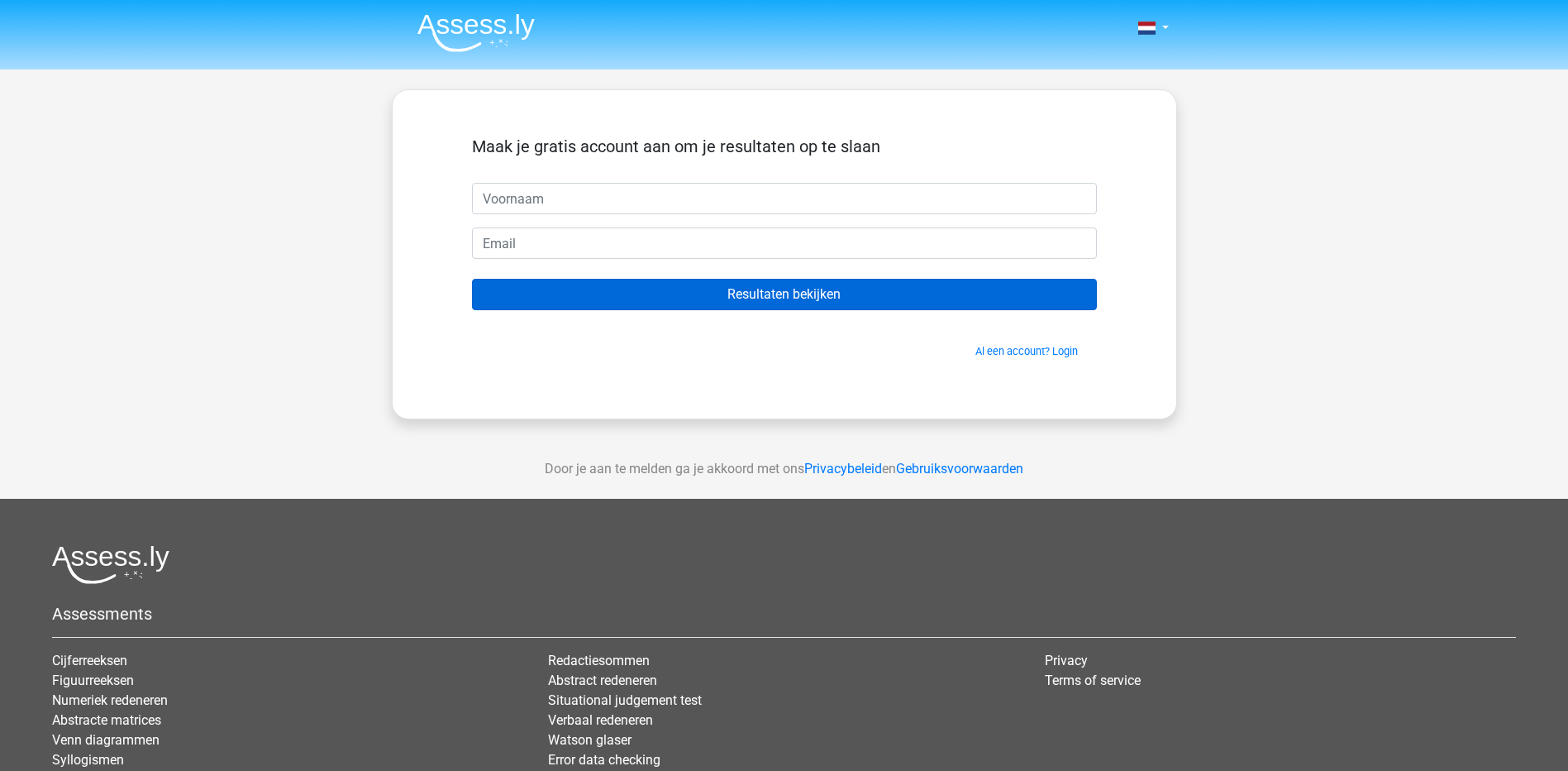
click at [912, 309] on input "Resultaten bekijken" at bounding box center [785, 294] width 625 height 31
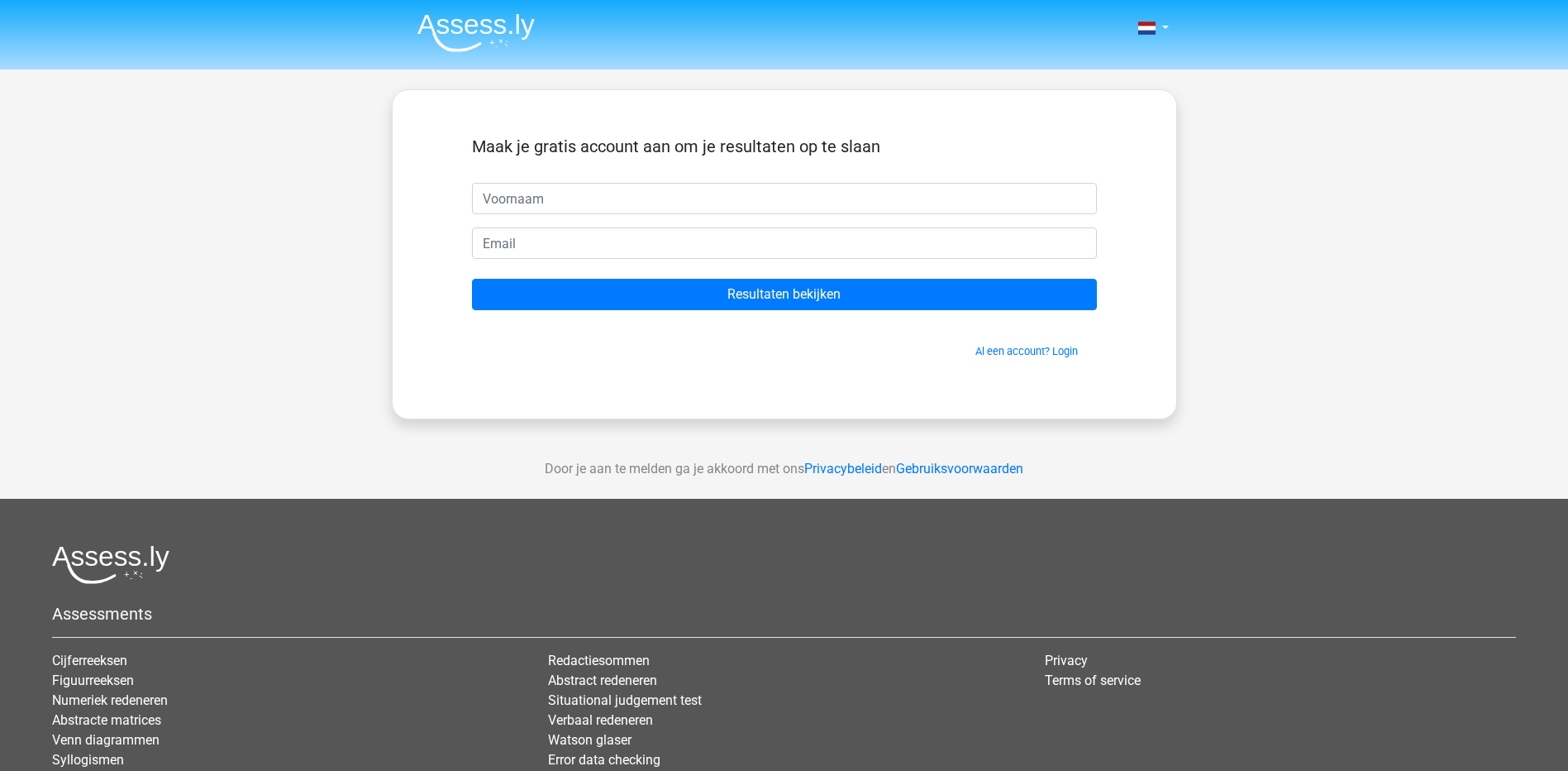
click at [887, 355] on span "Al een account? Login" at bounding box center [784, 350] width 612 height 15
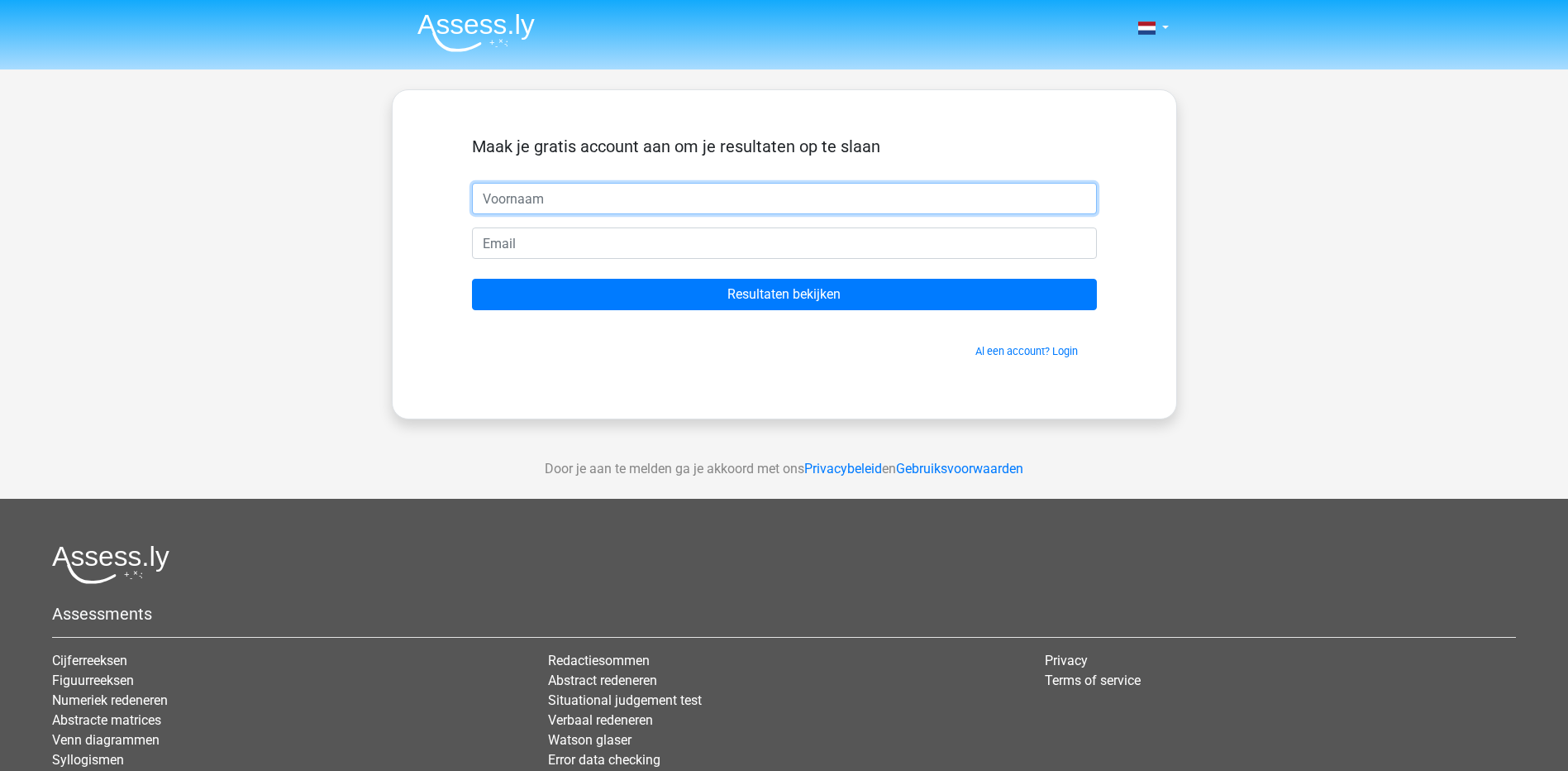
click at [609, 192] on input "text" at bounding box center [785, 198] width 625 height 31
type input "[PERSON_NAME]"
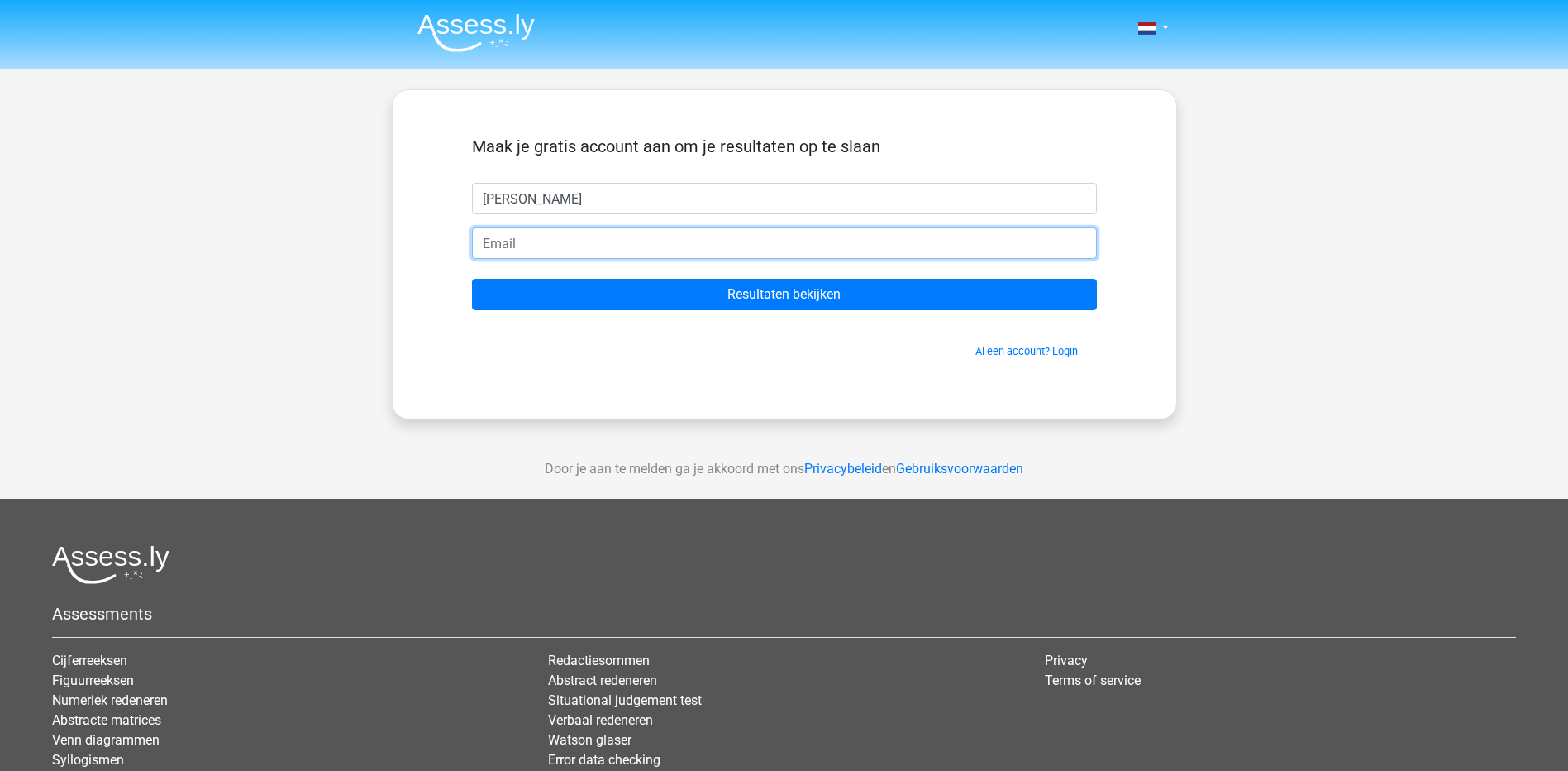
click at [548, 249] on input "email" at bounding box center [785, 243] width 625 height 31
drag, startPoint x: 520, startPoint y: 247, endPoint x: 350, endPoint y: 248, distance: 170.0
click at [351, 248] on div "Nederlands English Ali" at bounding box center [784, 467] width 1568 height 935
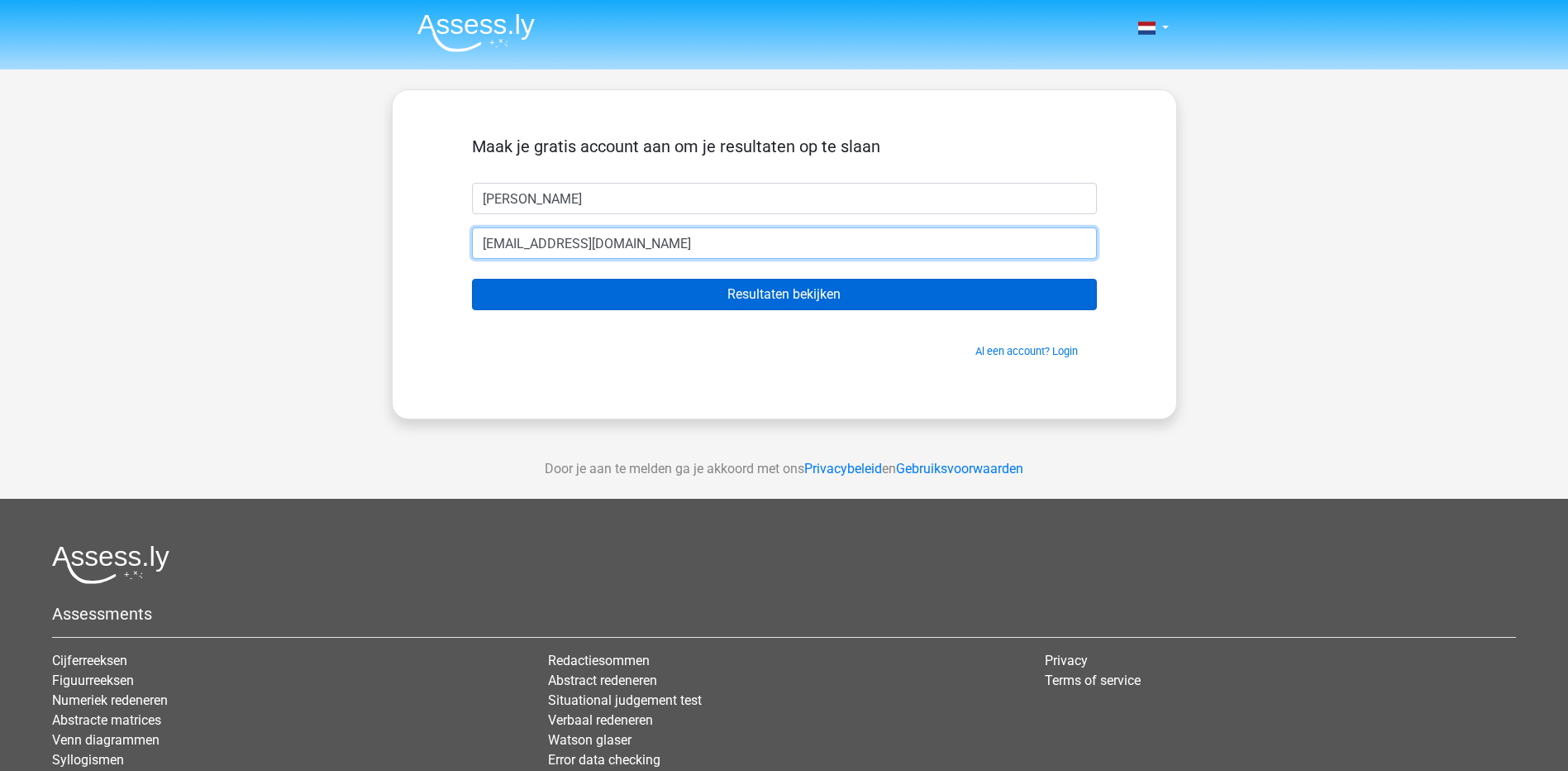
type input "cxchonre@carebeka.nl"
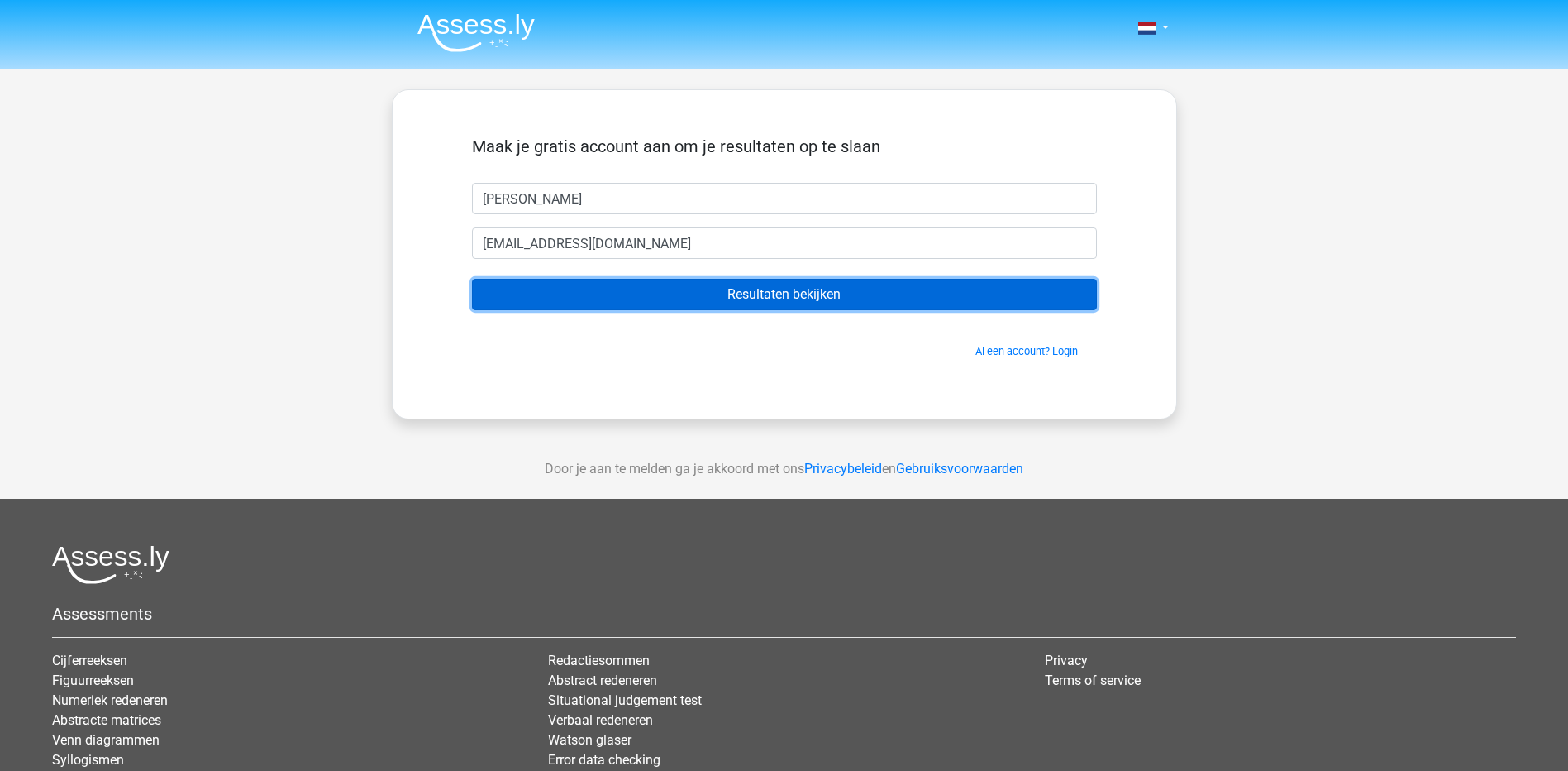
click at [588, 286] on input "Resultaten bekijken" at bounding box center [785, 294] width 625 height 31
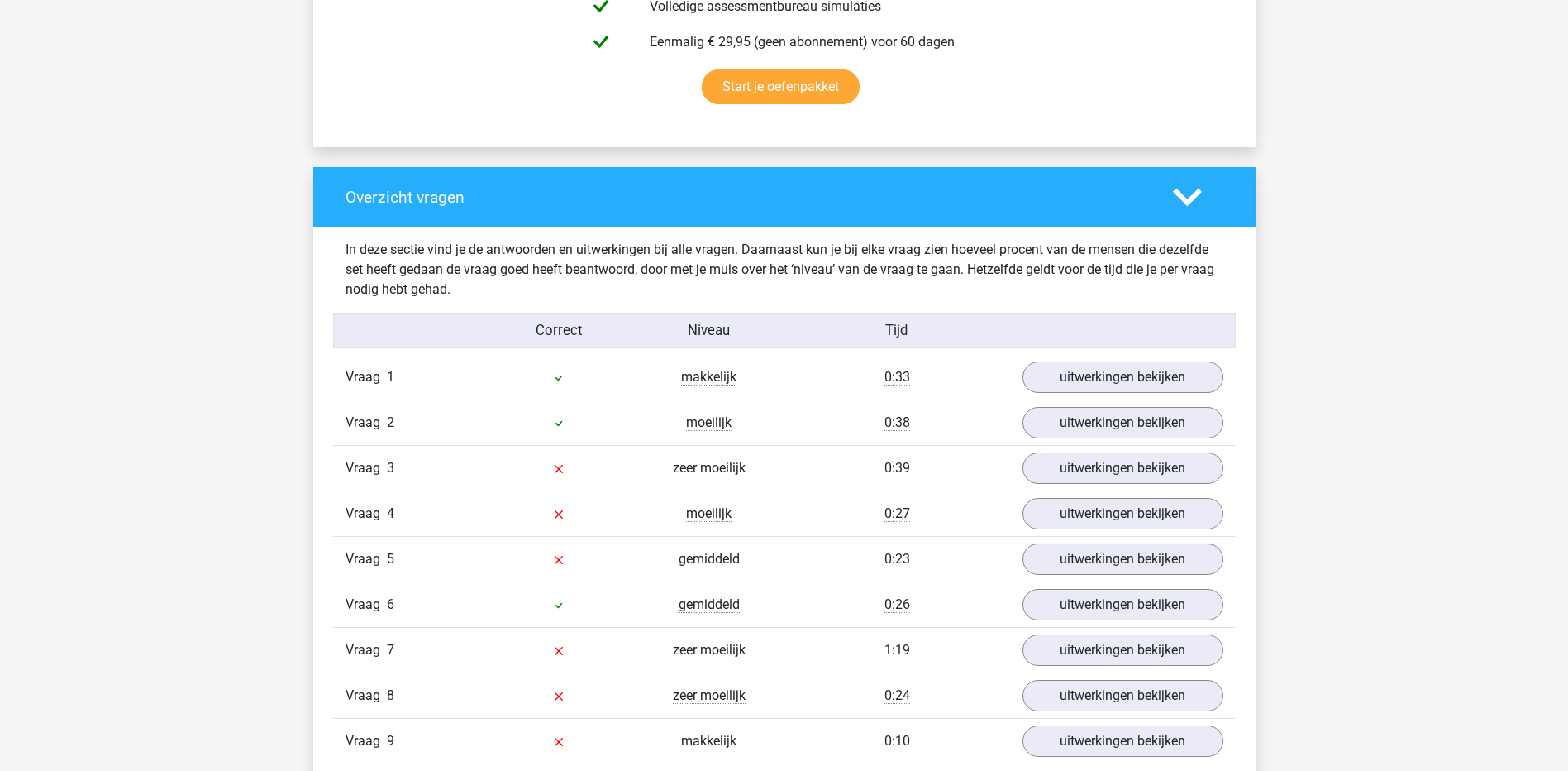
scroll to position [1158, 0]
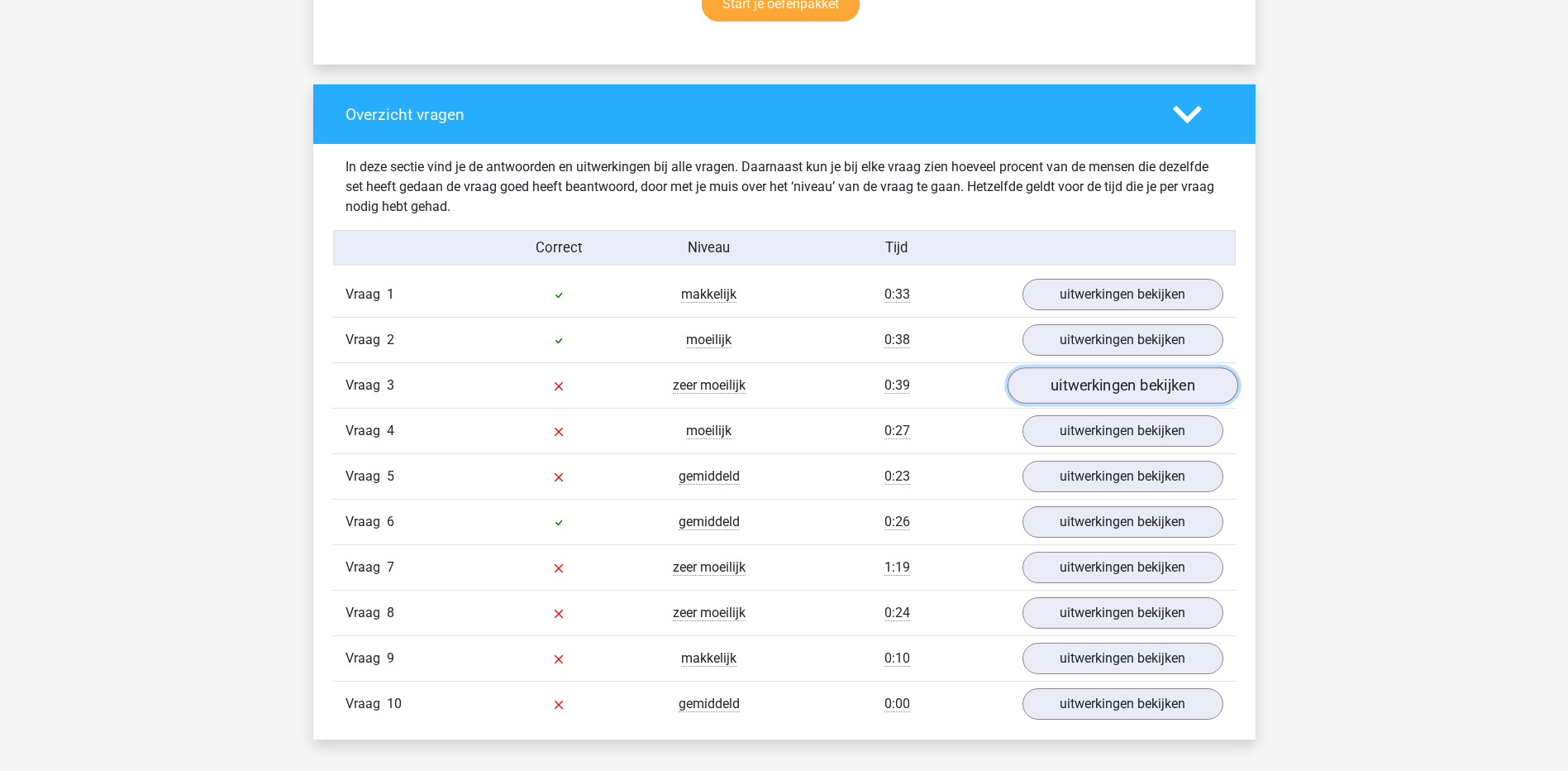
click at [1149, 390] on link "uitwerkingen bekijken" at bounding box center [1122, 386] width 231 height 37
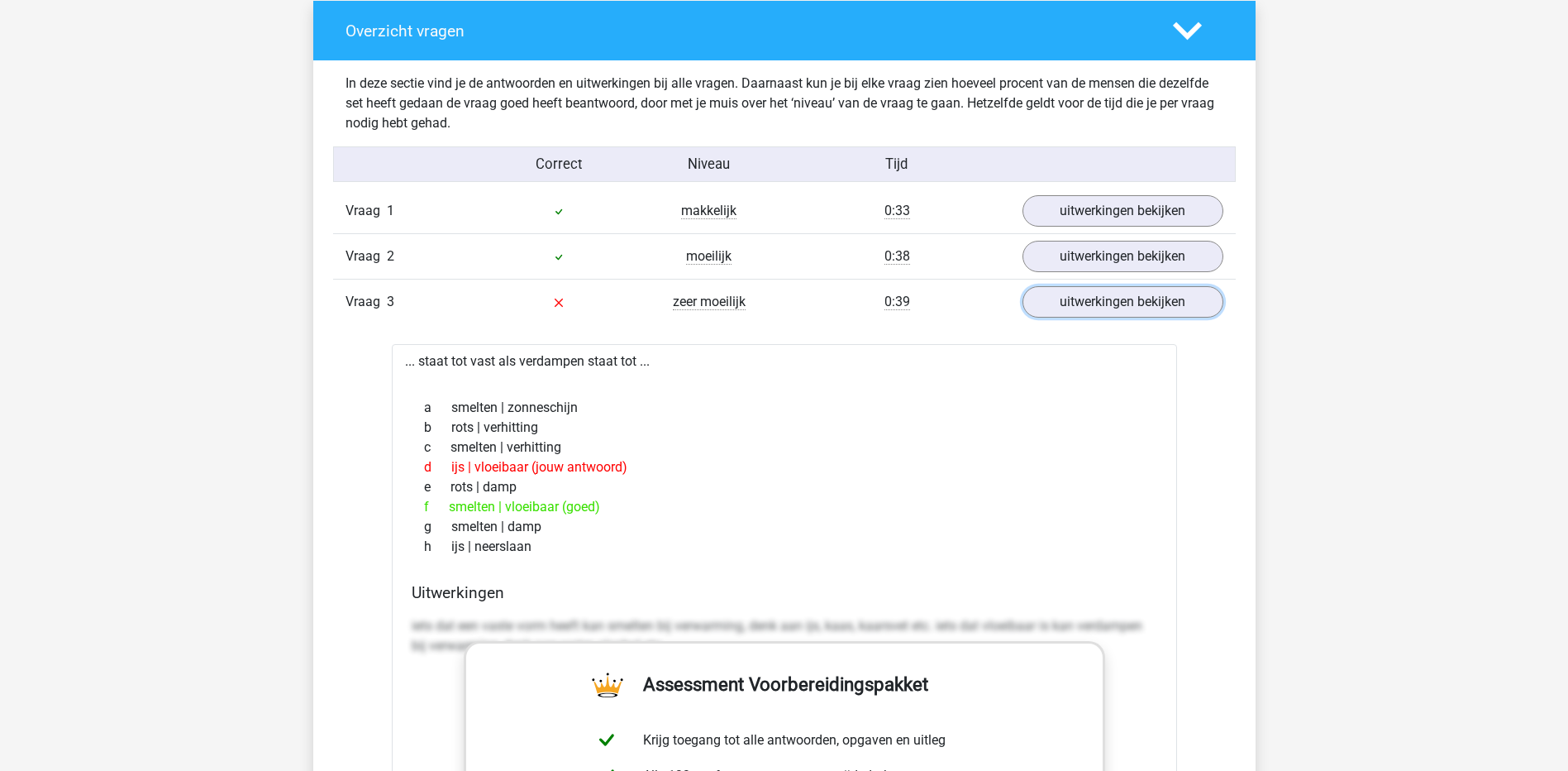
scroll to position [1241, 0]
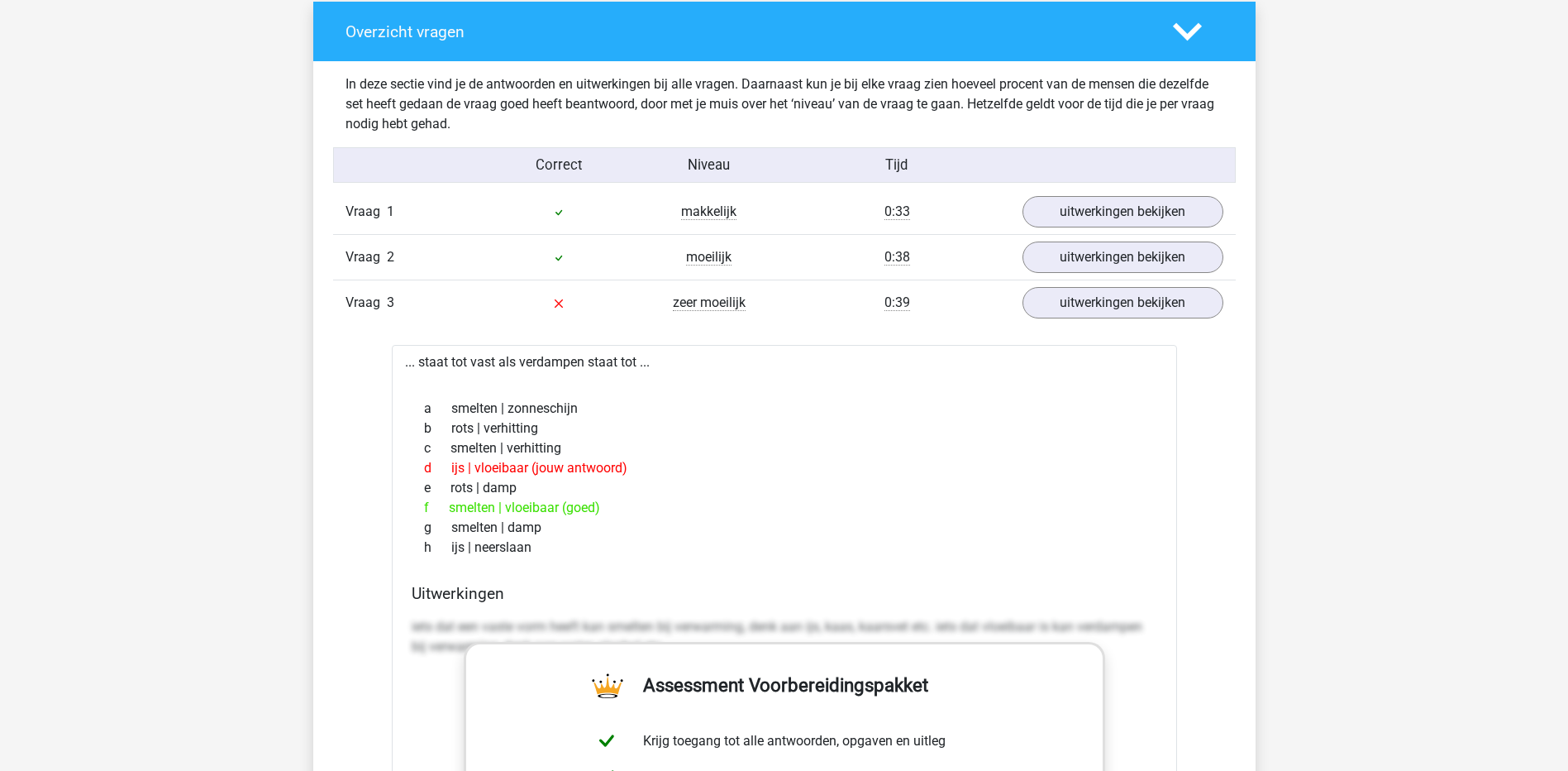
click at [862, 318] on div "Vraag 3 zeer moeilijk 0:39 uitwerkingen bekijken" at bounding box center [784, 302] width 903 height 46
click at [1125, 313] on link "uitwerkingen bekijken" at bounding box center [1122, 304] width 231 height 37
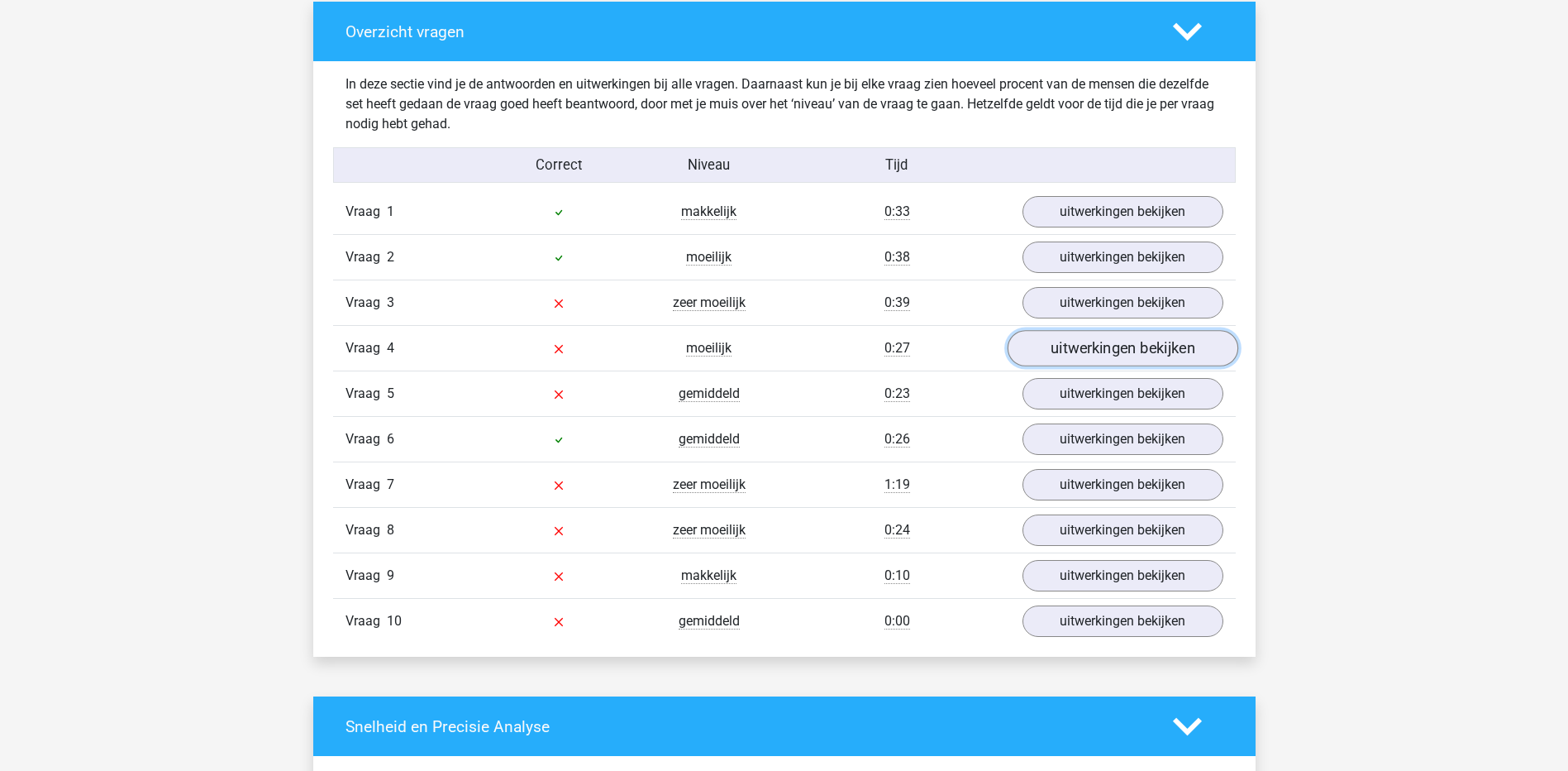
click at [1126, 356] on link "uitwerkingen bekijken" at bounding box center [1122, 349] width 231 height 37
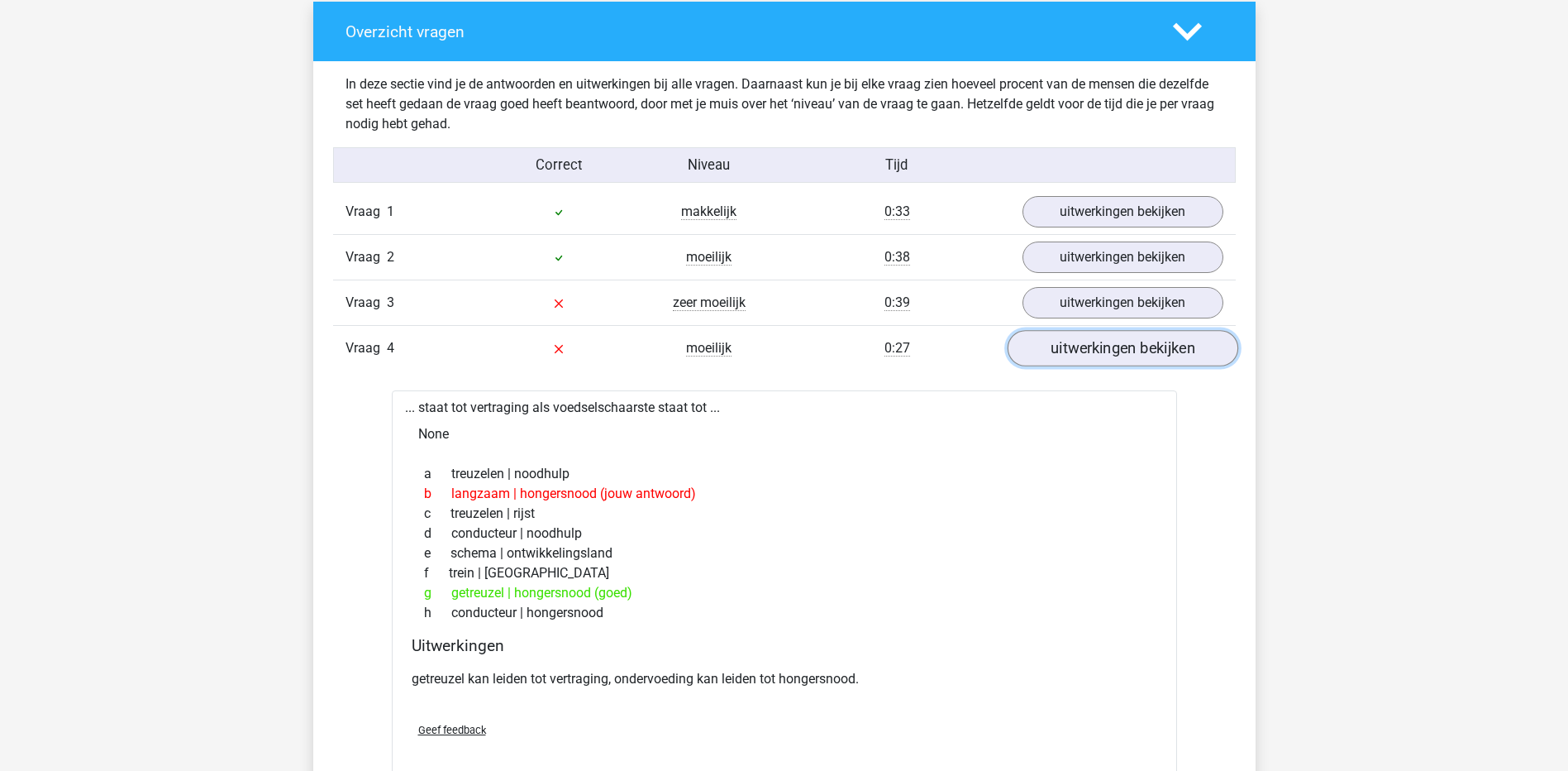
drag, startPoint x: 1095, startPoint y: 358, endPoint x: 1095, endPoint y: 334, distance: 24.0
click at [1095, 359] on link "uitwerkingen bekijken" at bounding box center [1122, 349] width 231 height 37
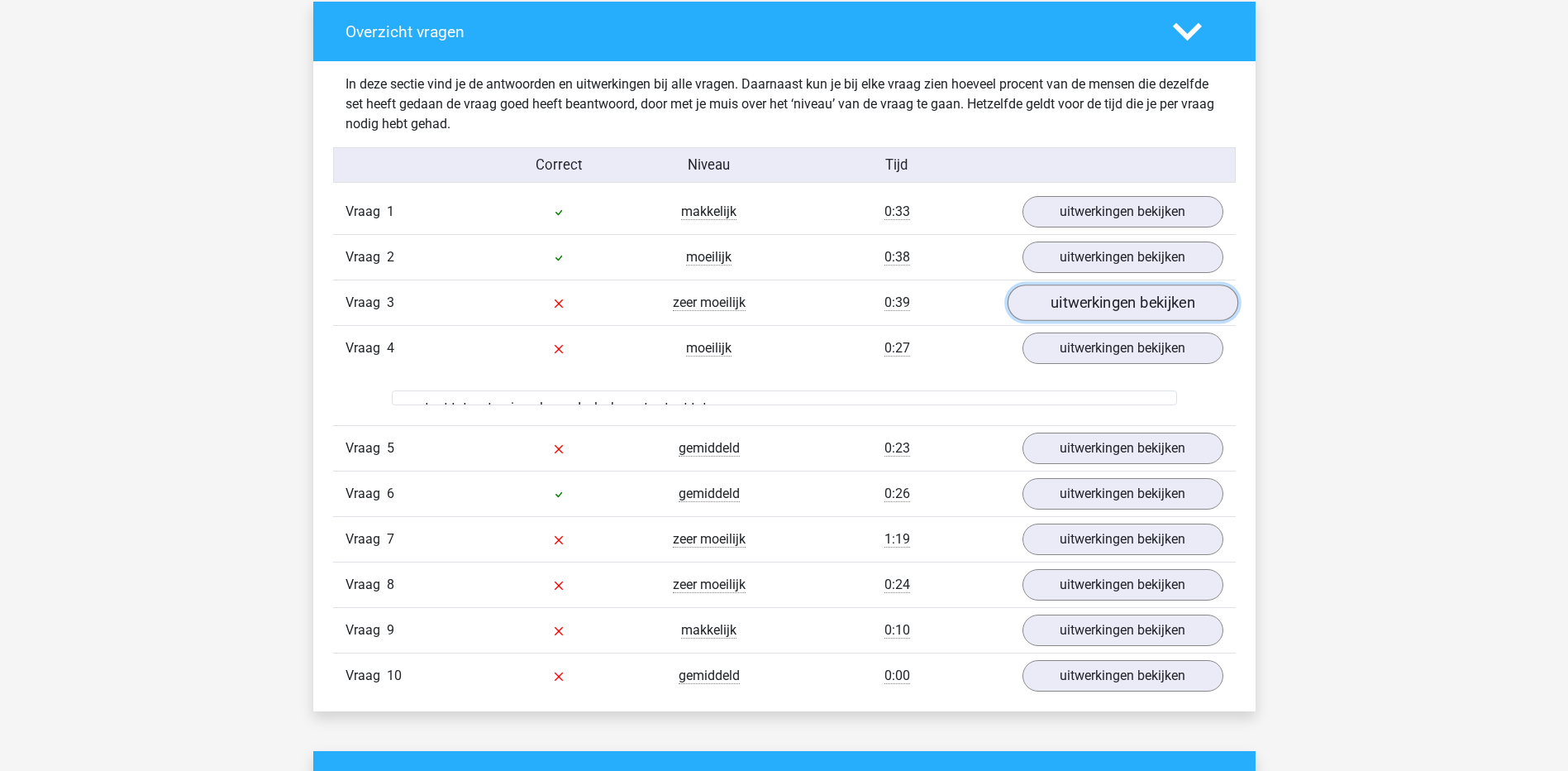
click at [1089, 292] on link "uitwerkingen bekijken" at bounding box center [1122, 304] width 231 height 37
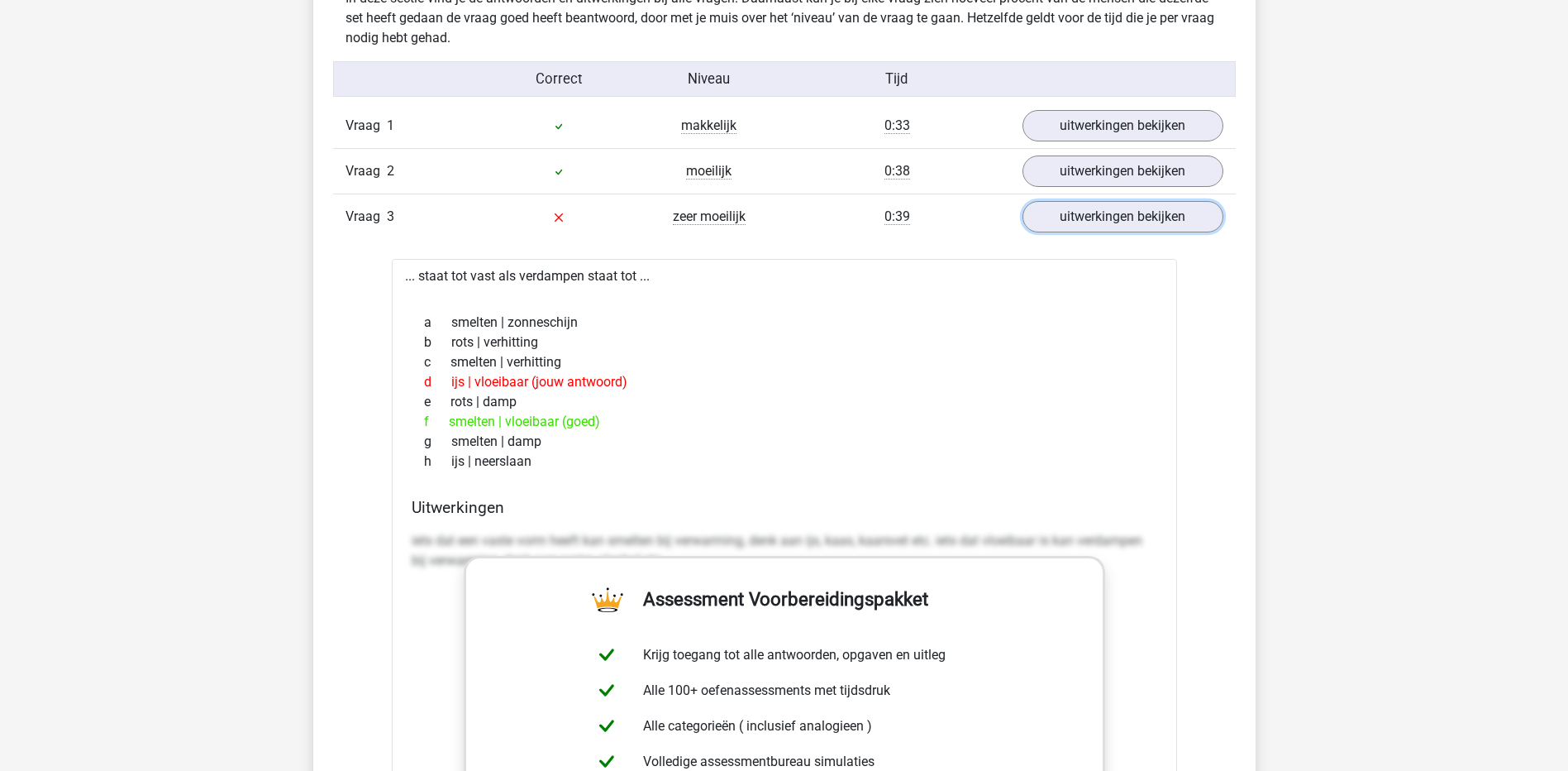
scroll to position [1324, 0]
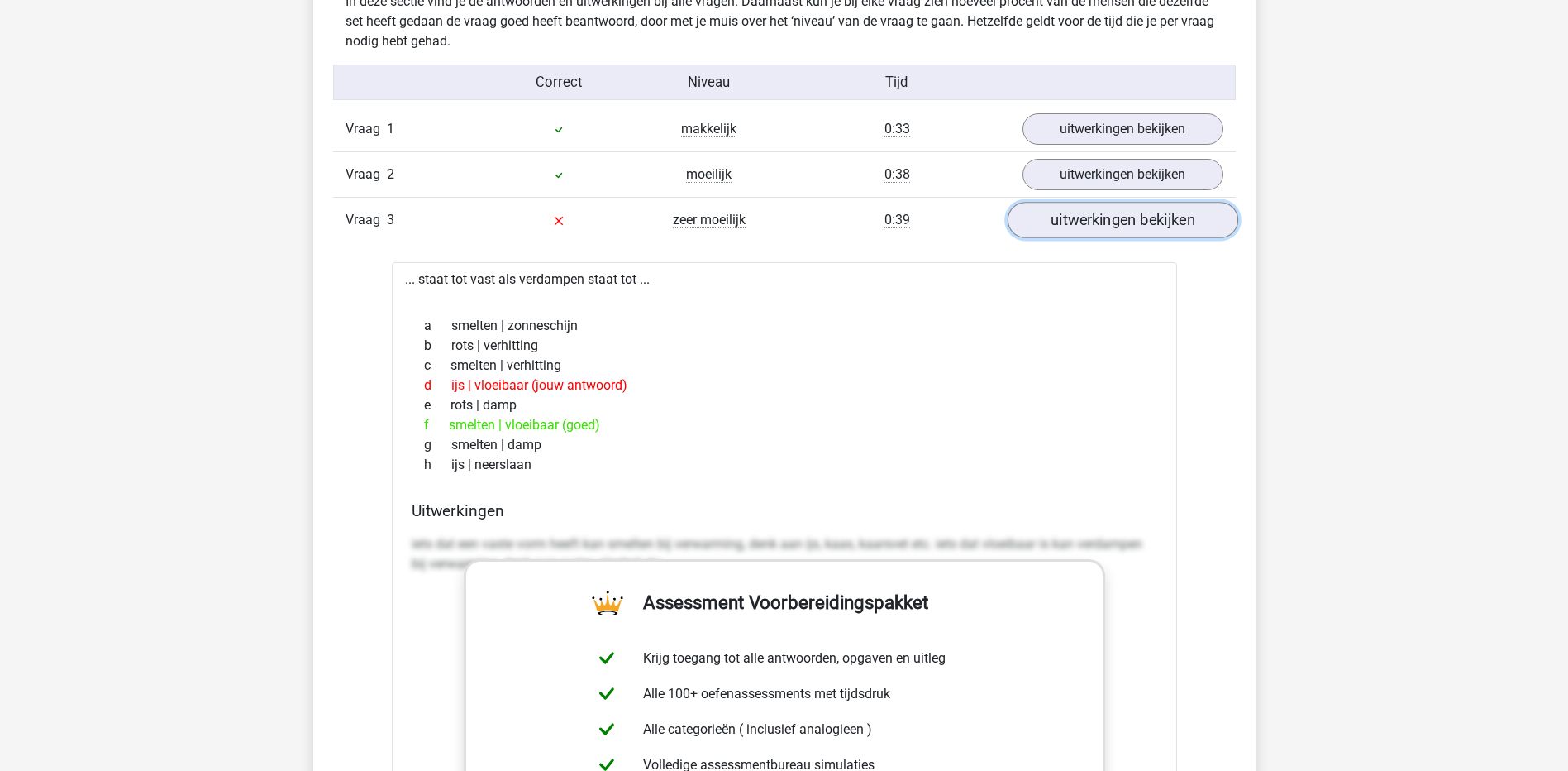
click at [1065, 221] on link "uitwerkingen bekijken" at bounding box center [1122, 221] width 231 height 37
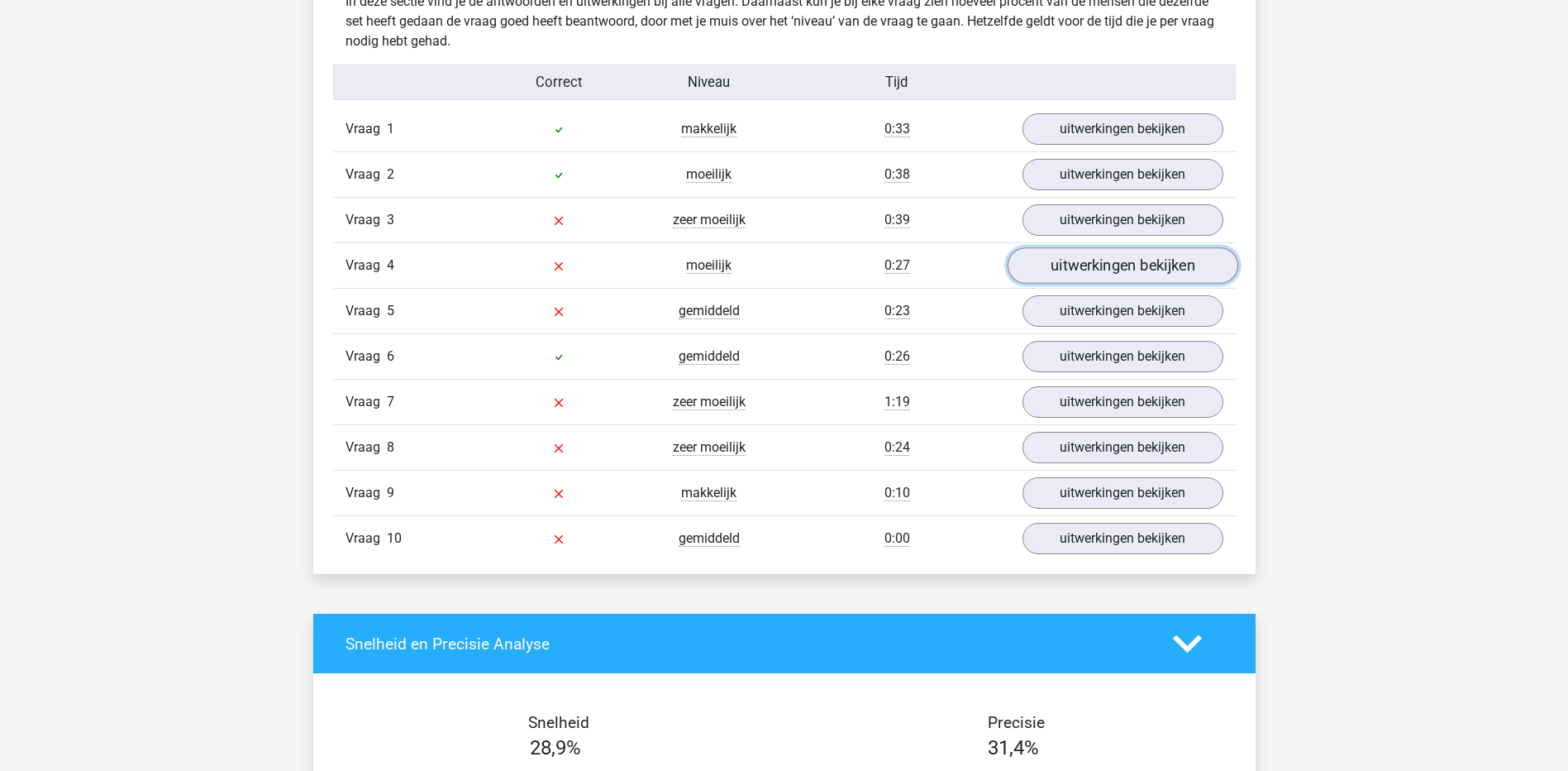
click at [1071, 270] on link "uitwerkingen bekijken" at bounding box center [1122, 266] width 231 height 37
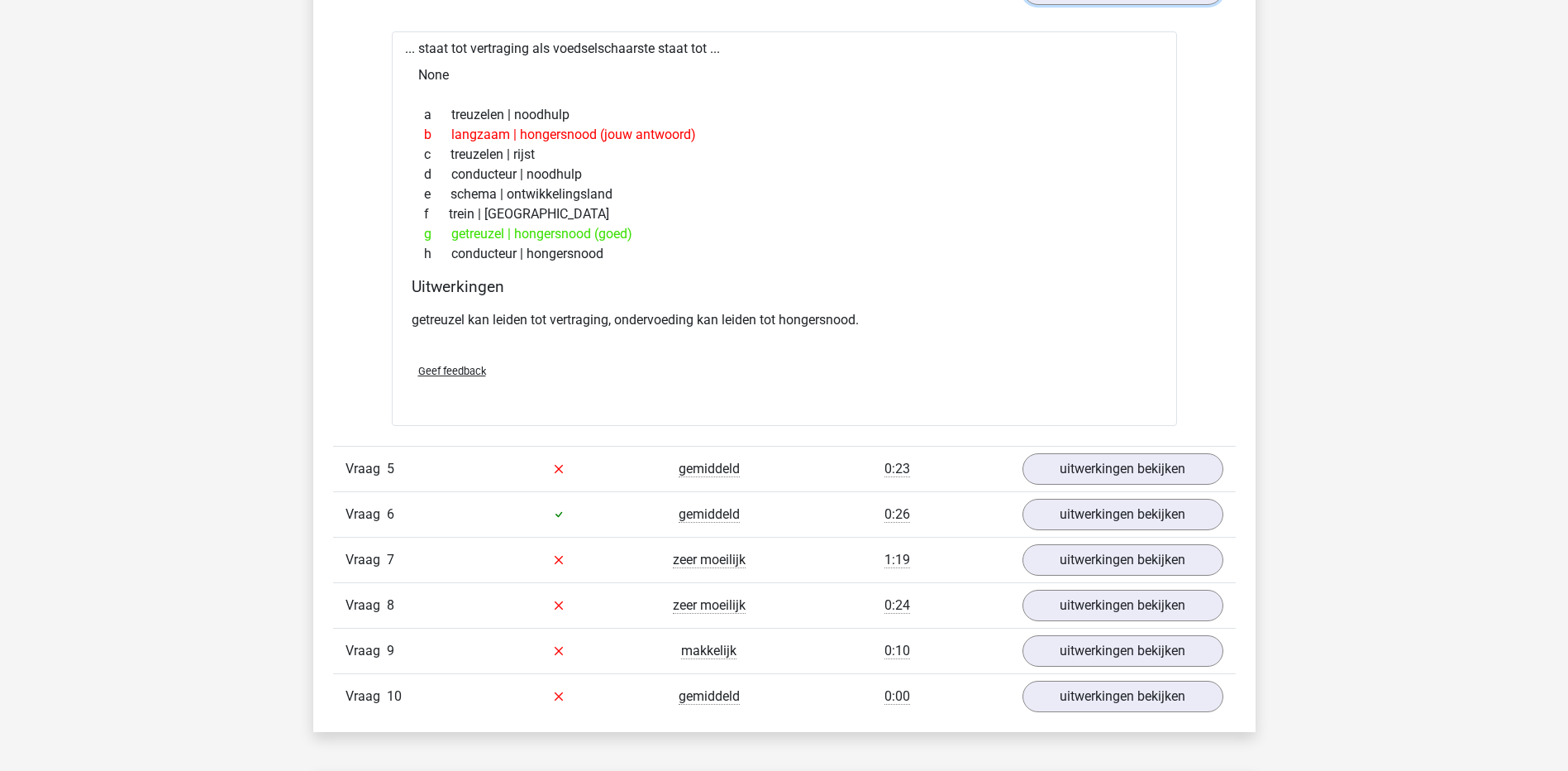
scroll to position [1737, 0]
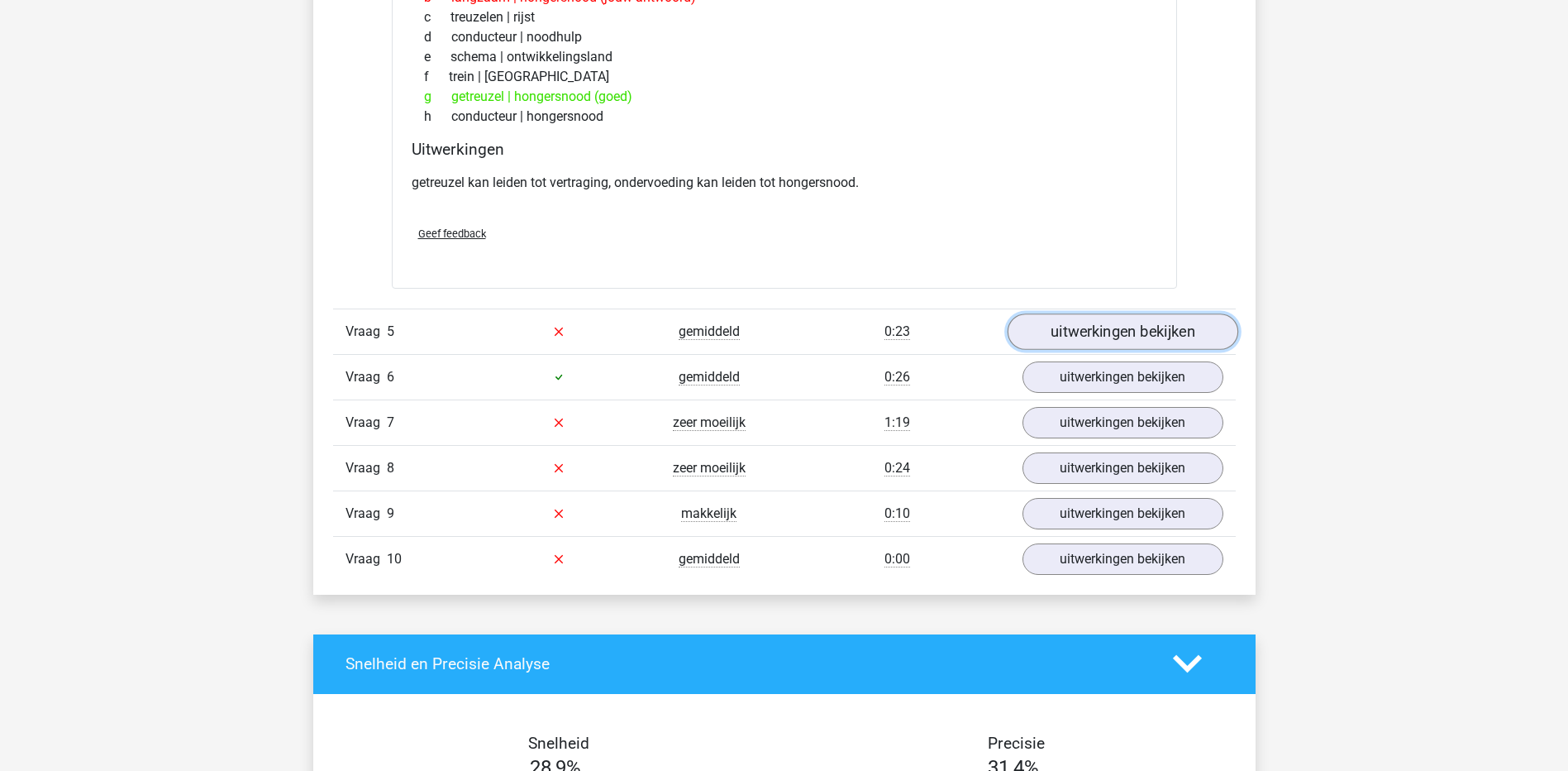
click at [1087, 317] on link "uitwerkingen bekijken" at bounding box center [1122, 332] width 231 height 37
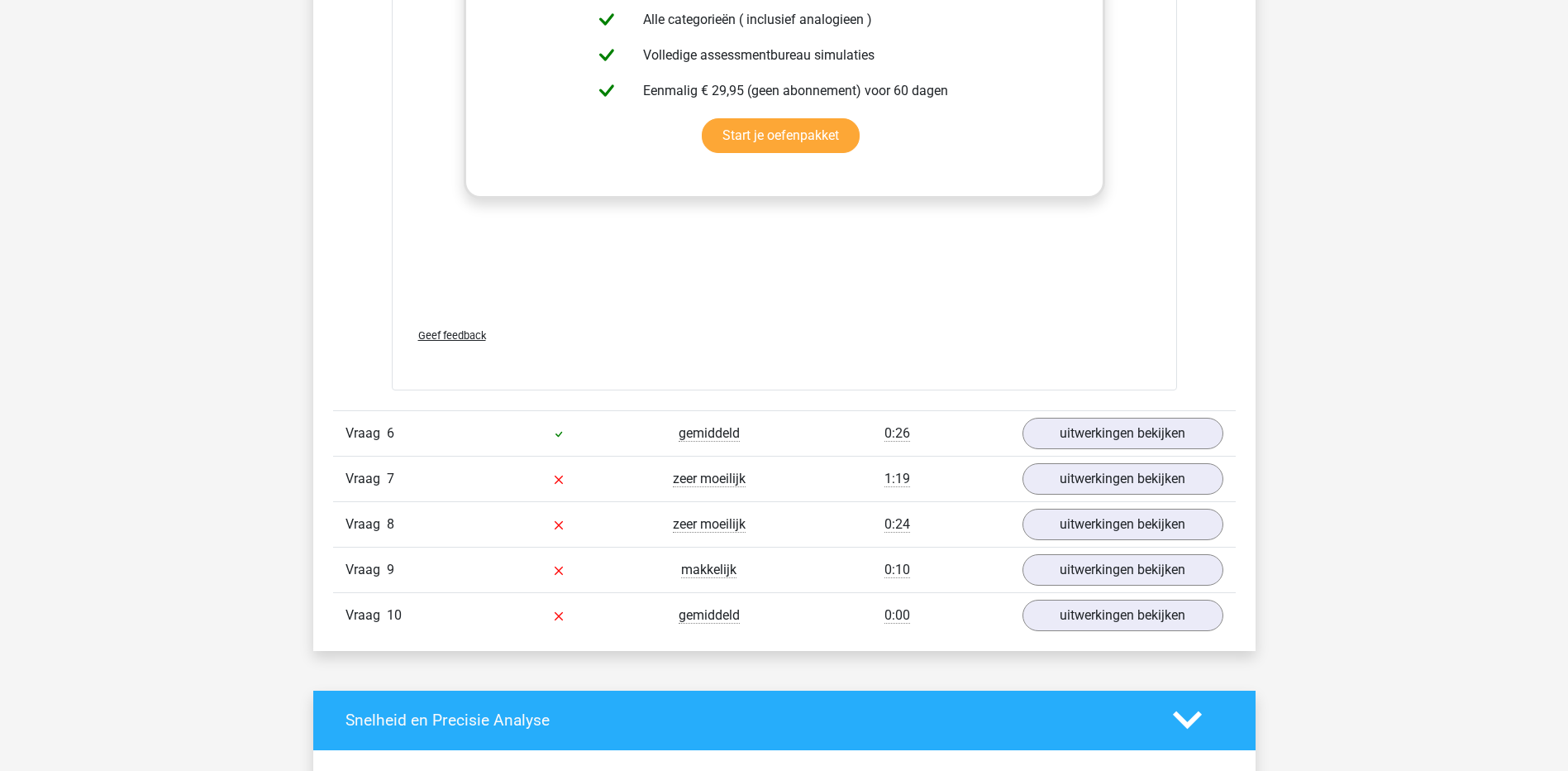
scroll to position [2565, 0]
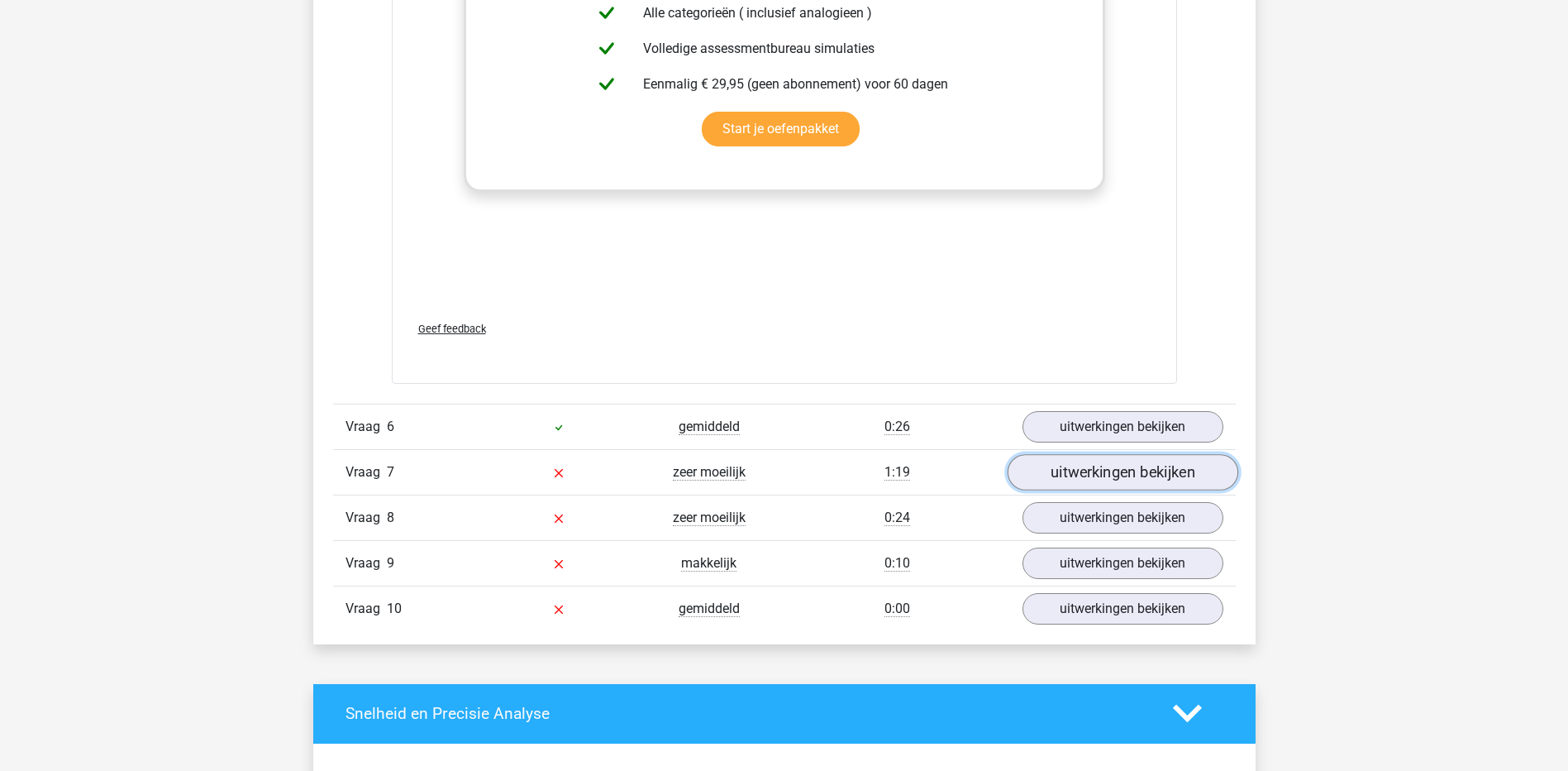
click at [1088, 462] on link "uitwerkingen bekijken" at bounding box center [1122, 472] width 231 height 37
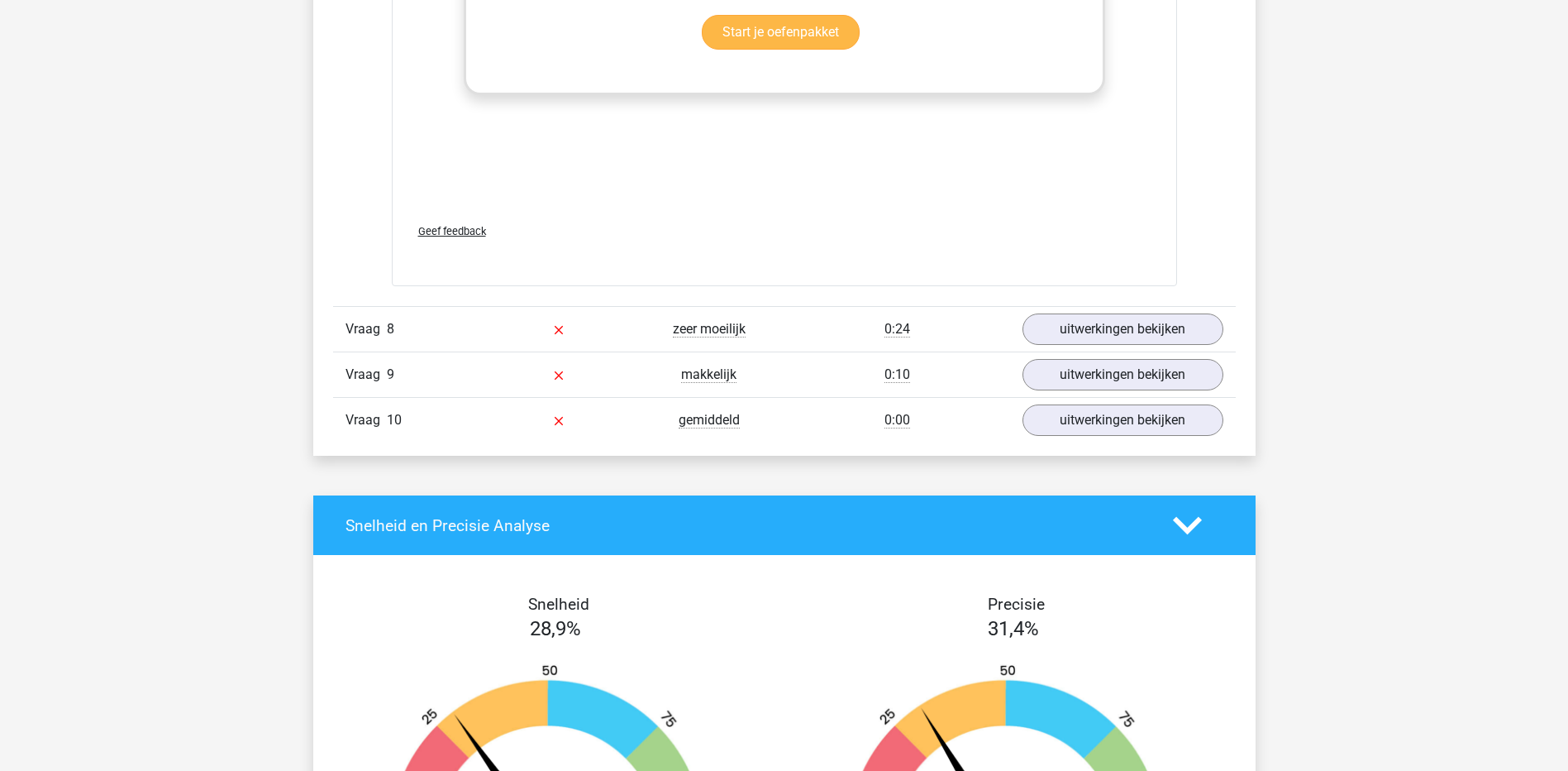
scroll to position [3639, 0]
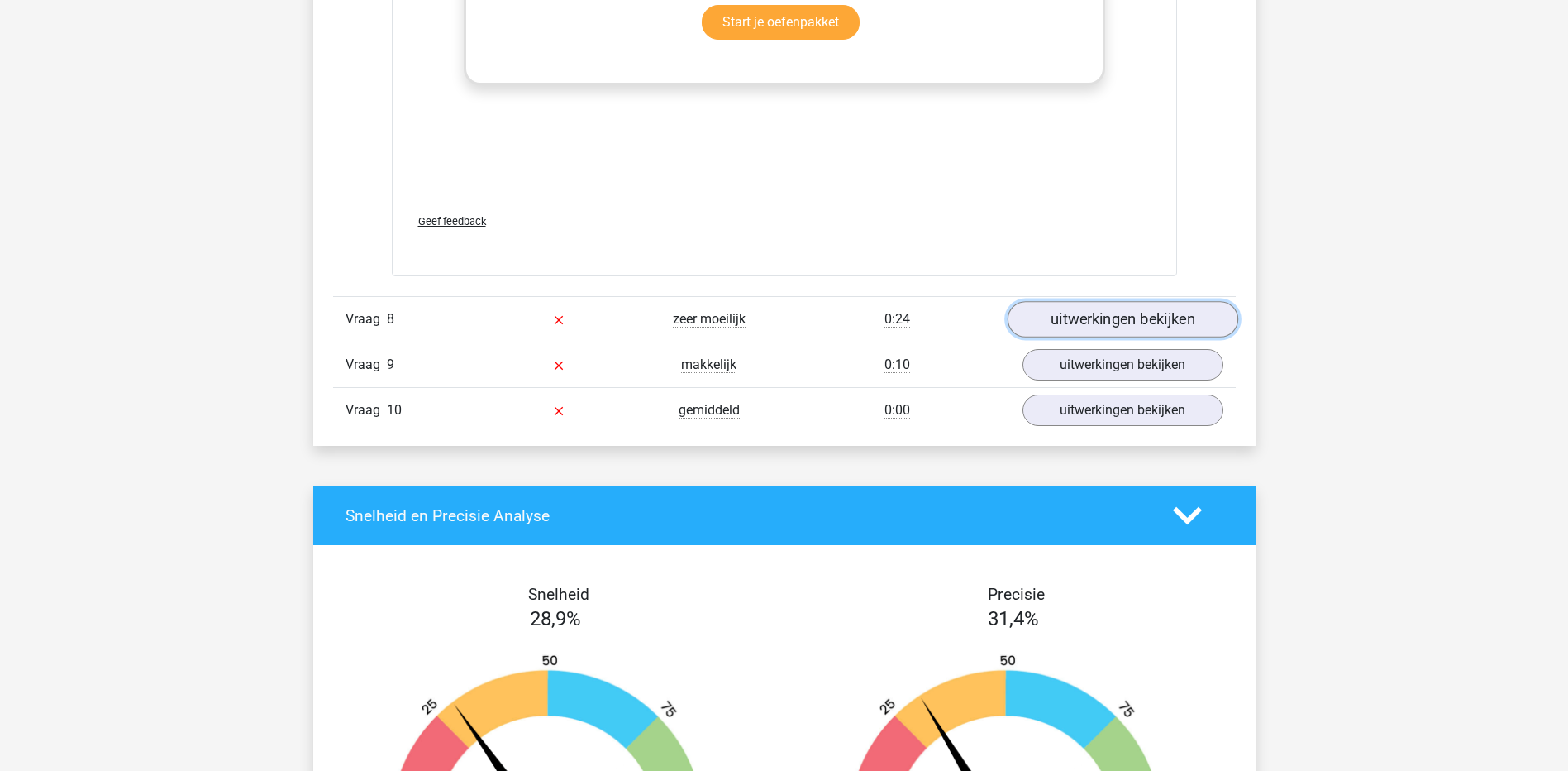
click at [1071, 320] on link "uitwerkingen bekijken" at bounding box center [1122, 319] width 231 height 37
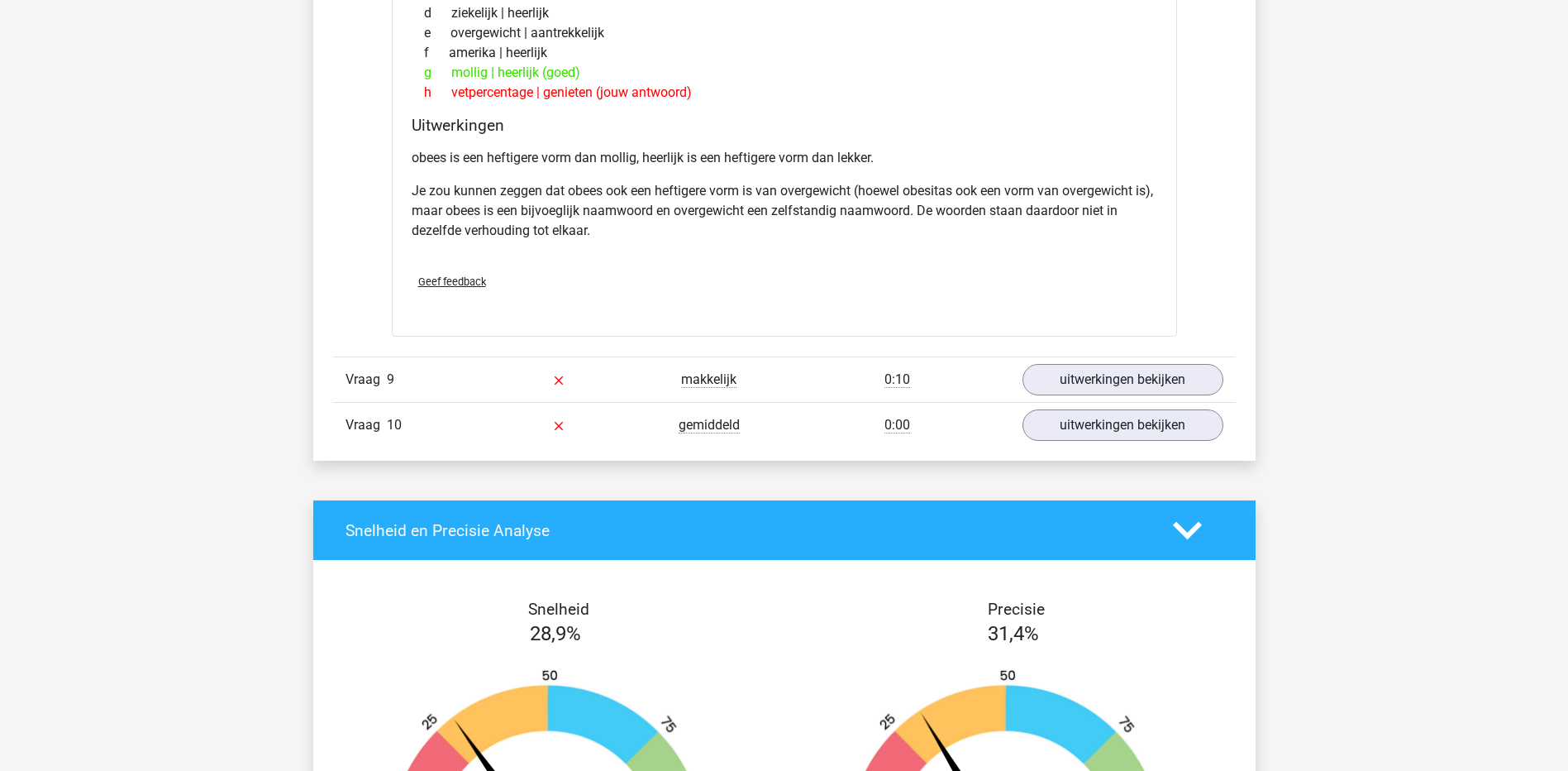
scroll to position [4135, 0]
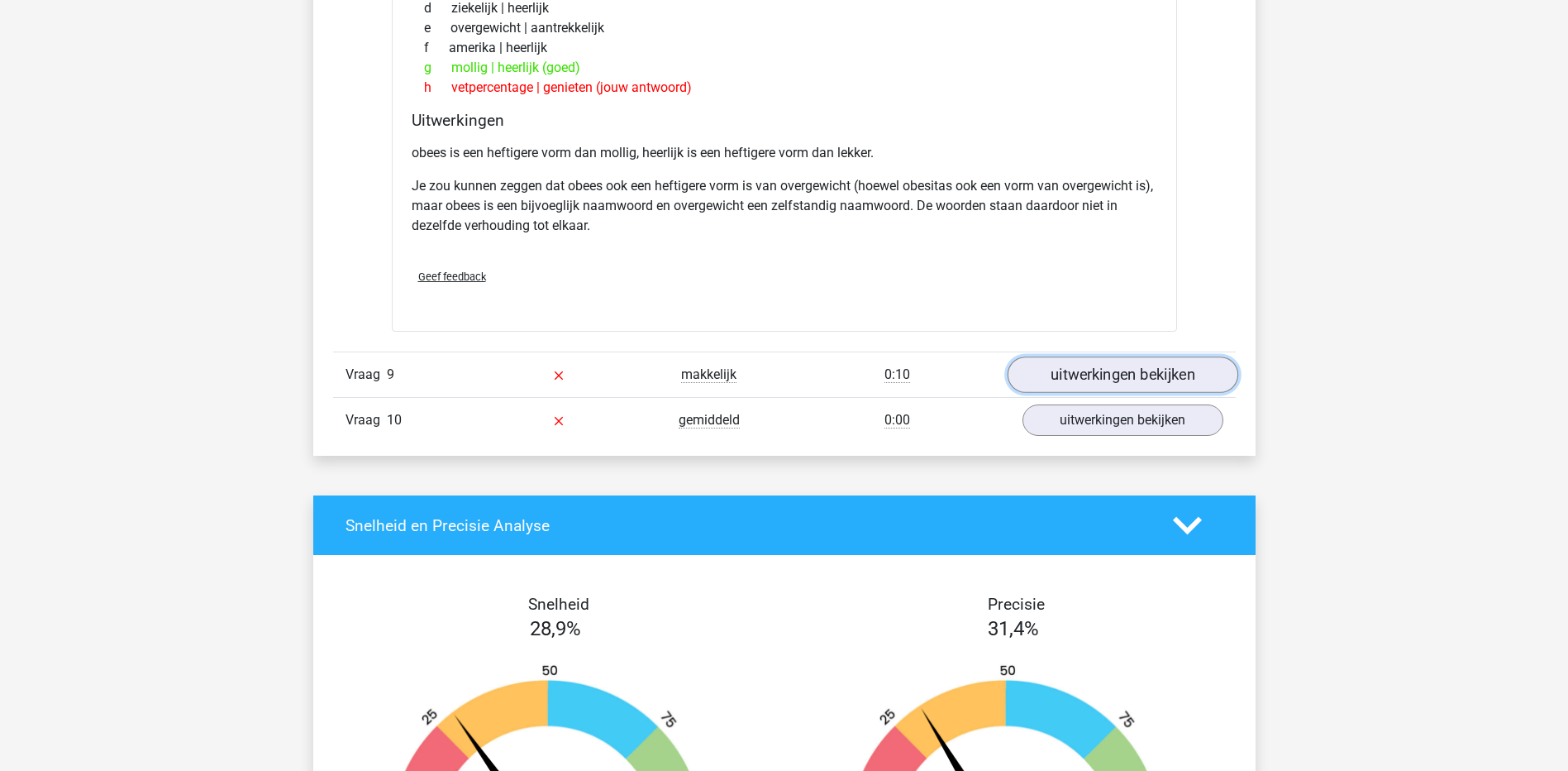
click at [1069, 361] on link "uitwerkingen bekijken" at bounding box center [1122, 375] width 231 height 37
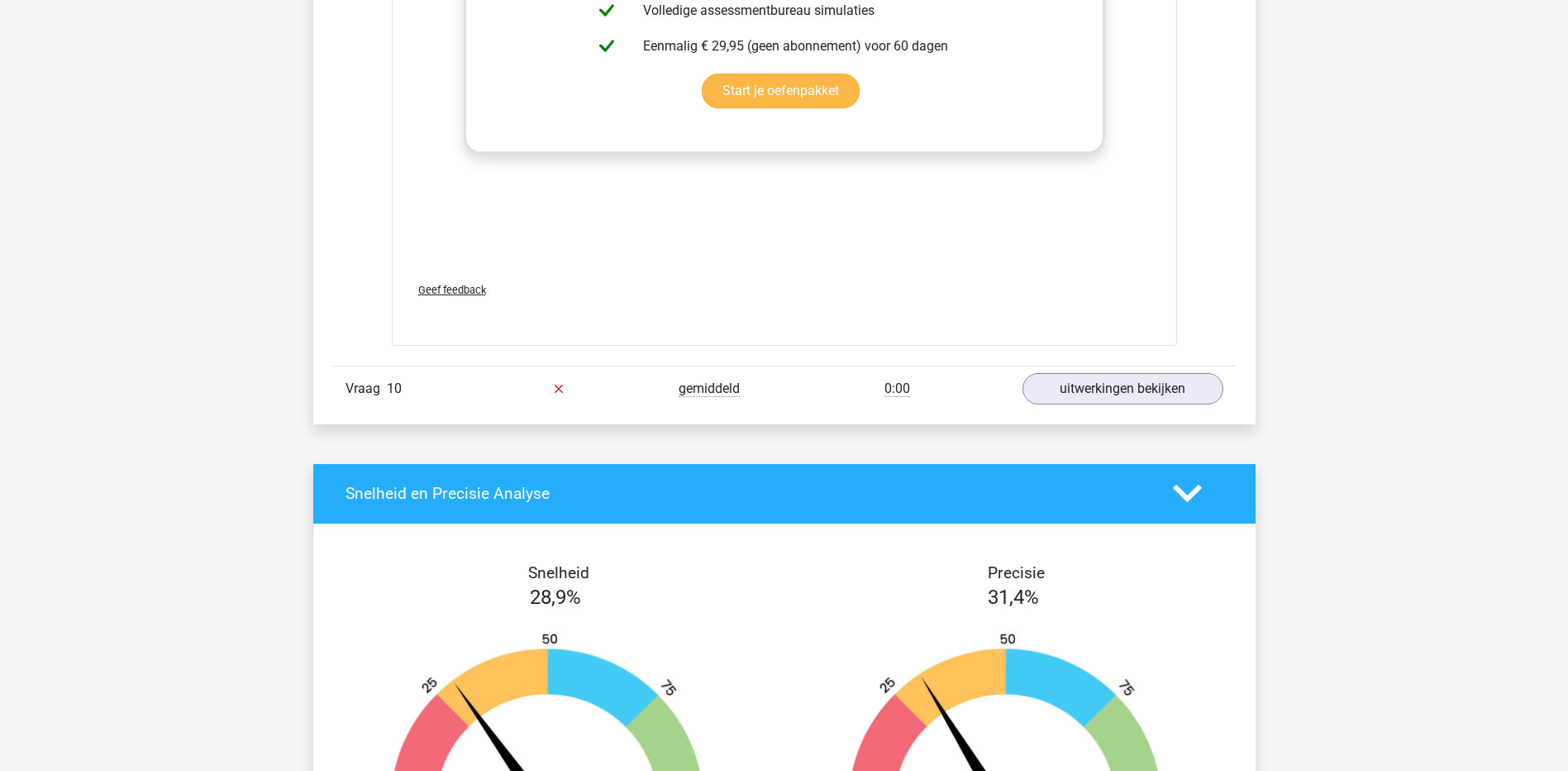
scroll to position [5046, 0]
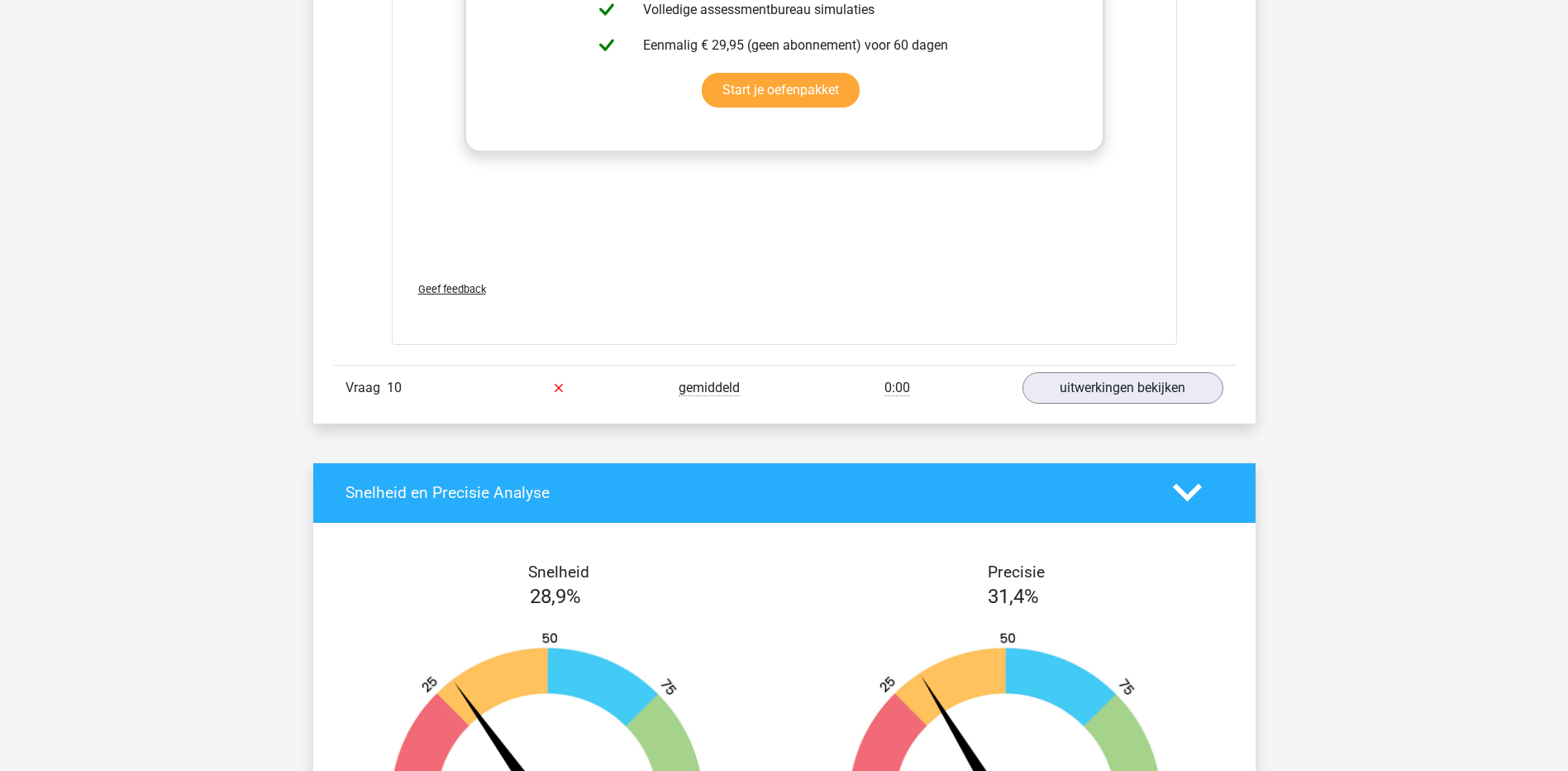
click at [1069, 369] on div "Vraag 10 gemiddeld 0:00 uitwerkingen bekijken" at bounding box center [784, 387] width 903 height 46
click at [1076, 391] on link "uitwerkingen bekijken" at bounding box center [1122, 387] width 231 height 37
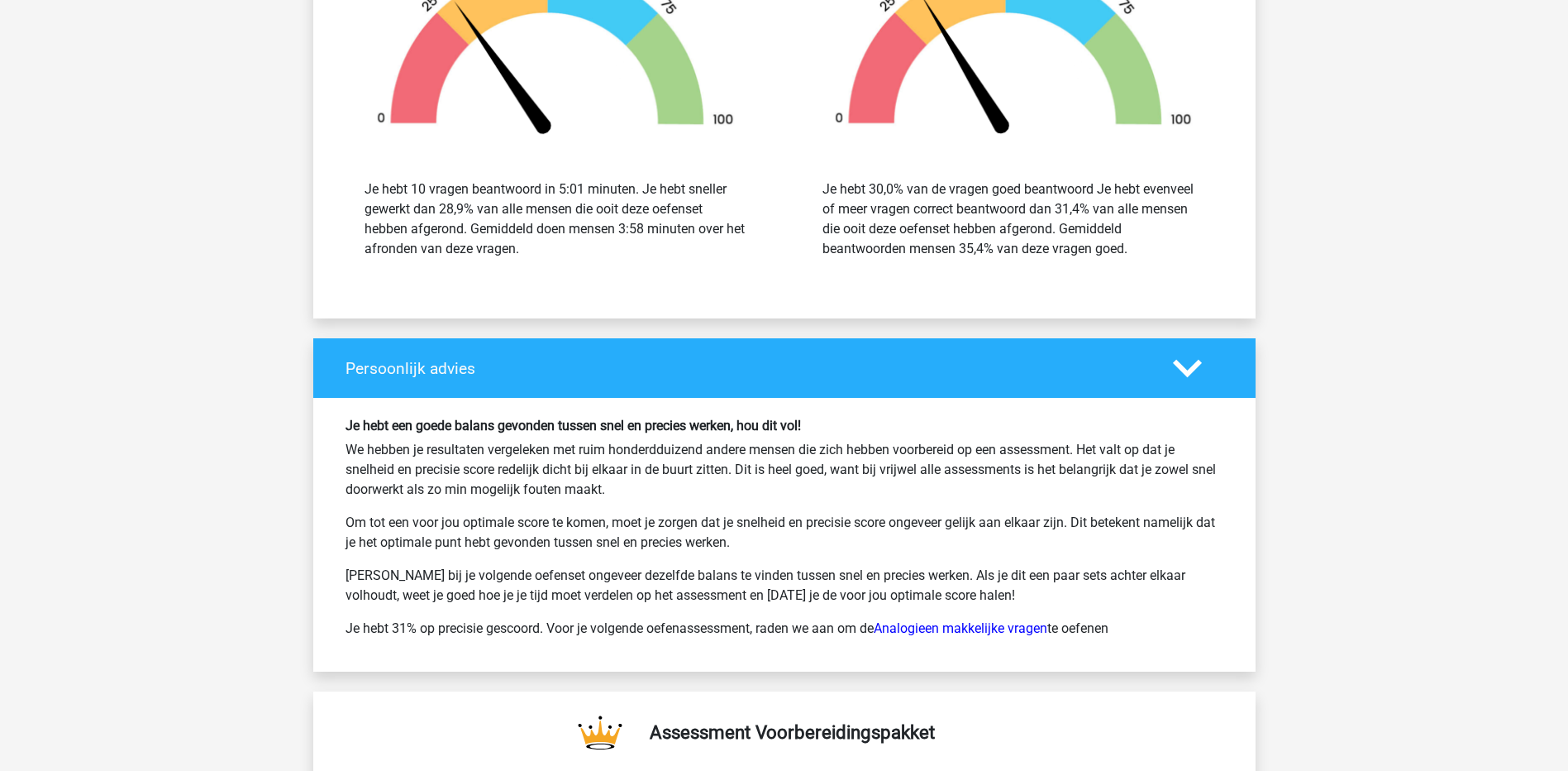
scroll to position [6865, 0]
